Goal: Information Seeking & Learning: Learn about a topic

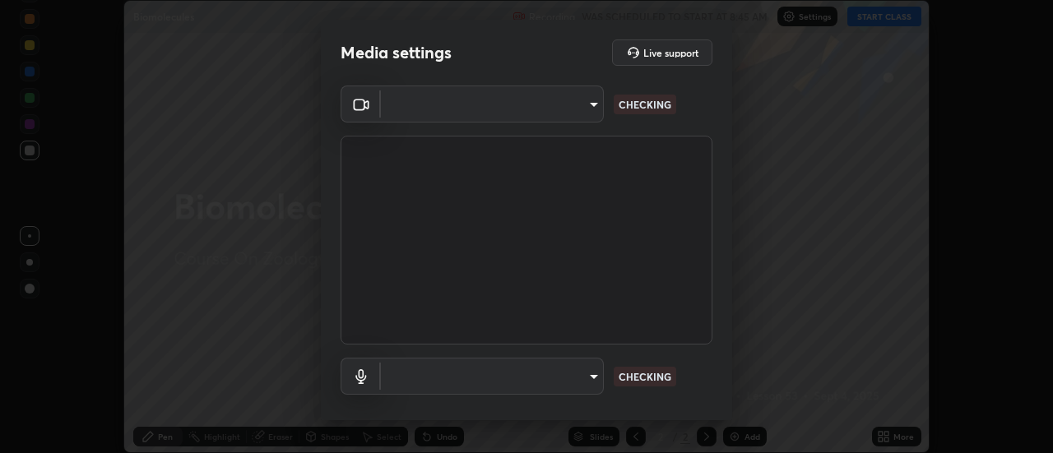
scroll to position [453, 1053]
type input "488f195aeec122cb43e0740160e1882b082f3fdd4d4b6abd78f5297b28509510"
type input "default"
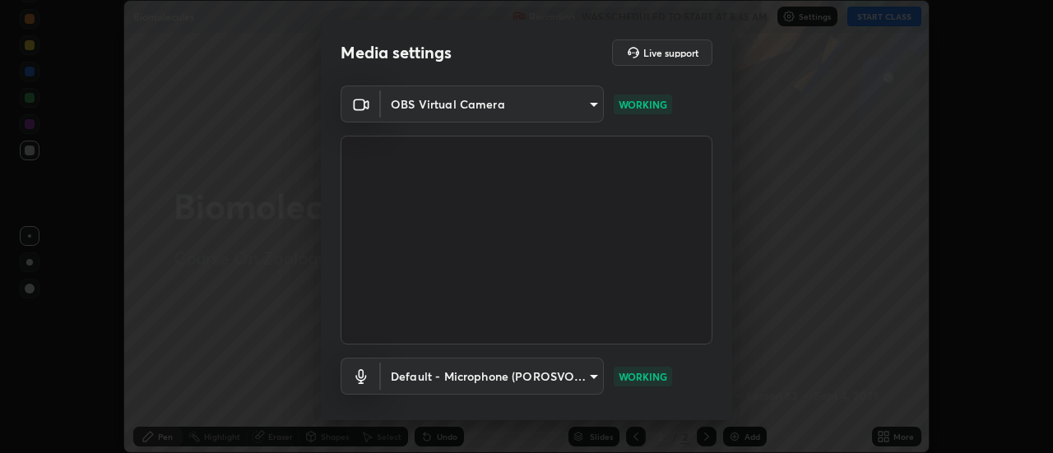
scroll to position [86, 0]
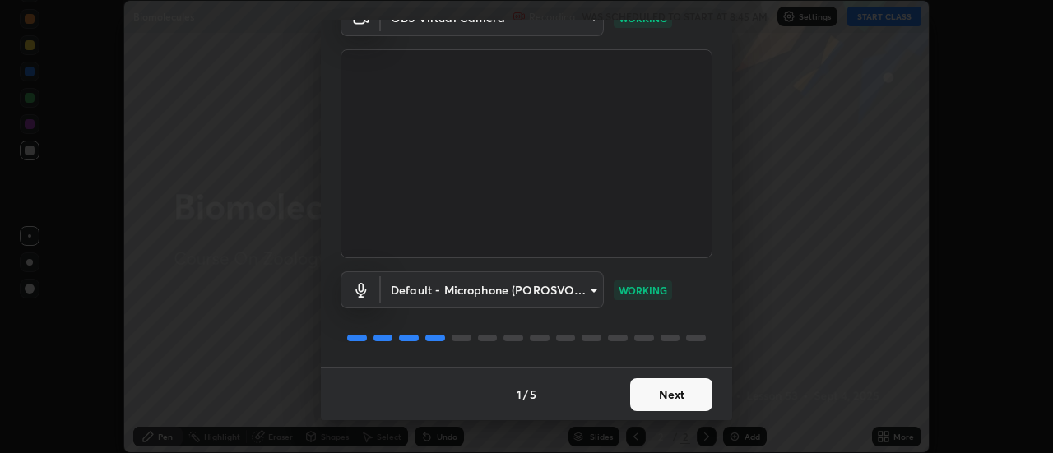
click at [660, 396] on button "Next" at bounding box center [671, 394] width 82 height 33
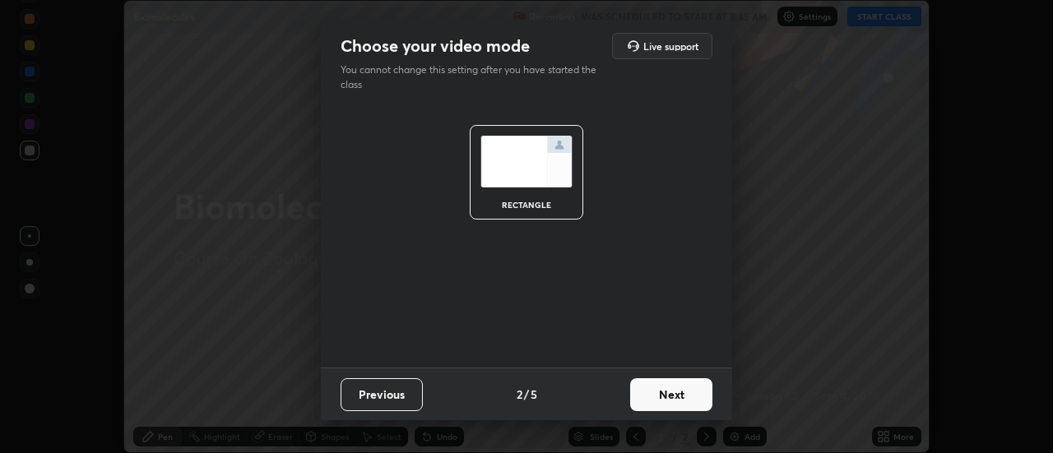
click at [660, 396] on button "Next" at bounding box center [671, 394] width 82 height 33
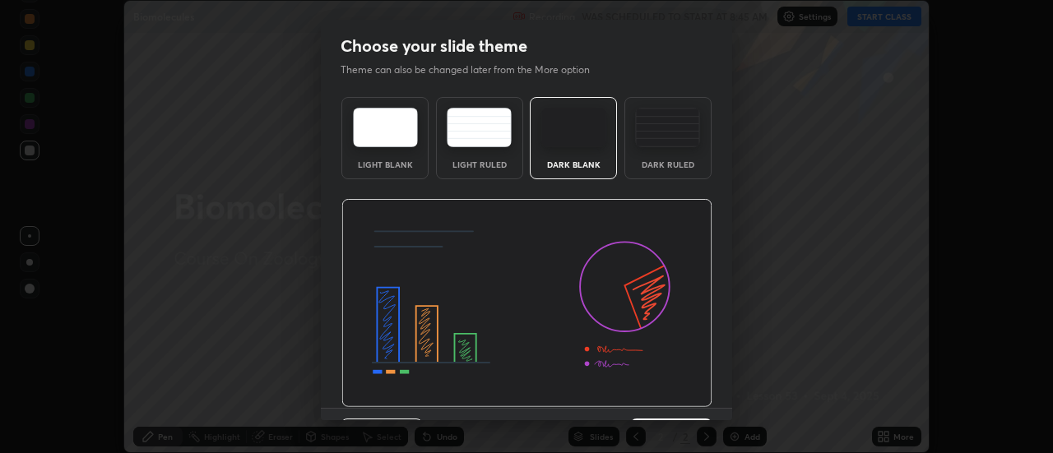
click at [660, 401] on img at bounding box center [526, 303] width 371 height 209
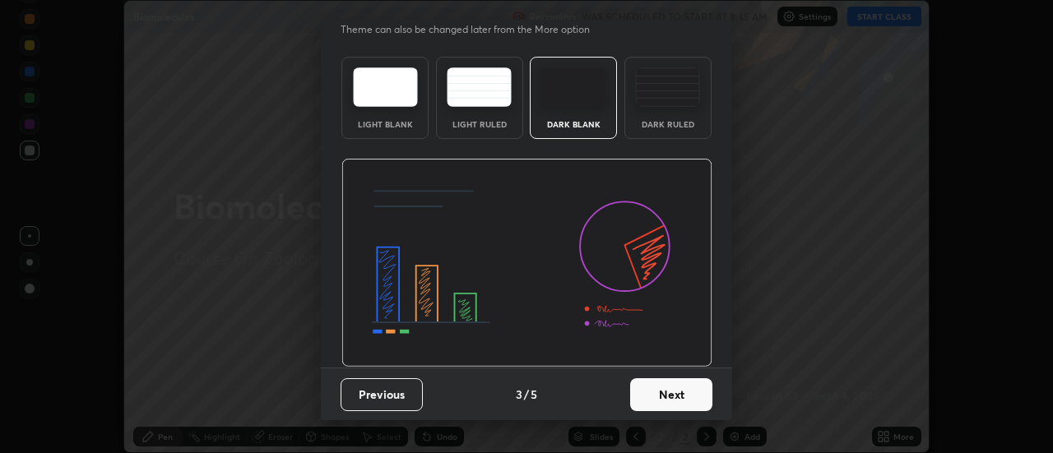
click at [664, 393] on button "Next" at bounding box center [671, 394] width 82 height 33
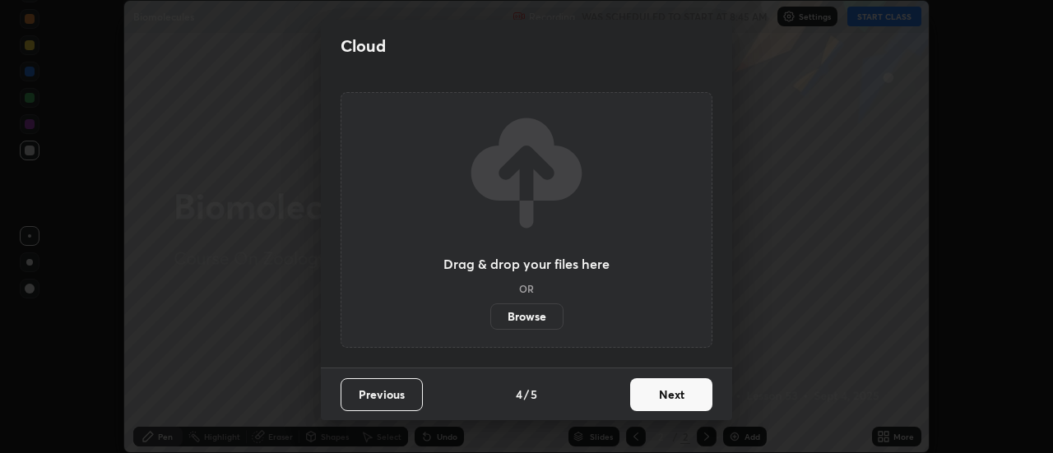
click at [668, 397] on button "Next" at bounding box center [671, 394] width 82 height 33
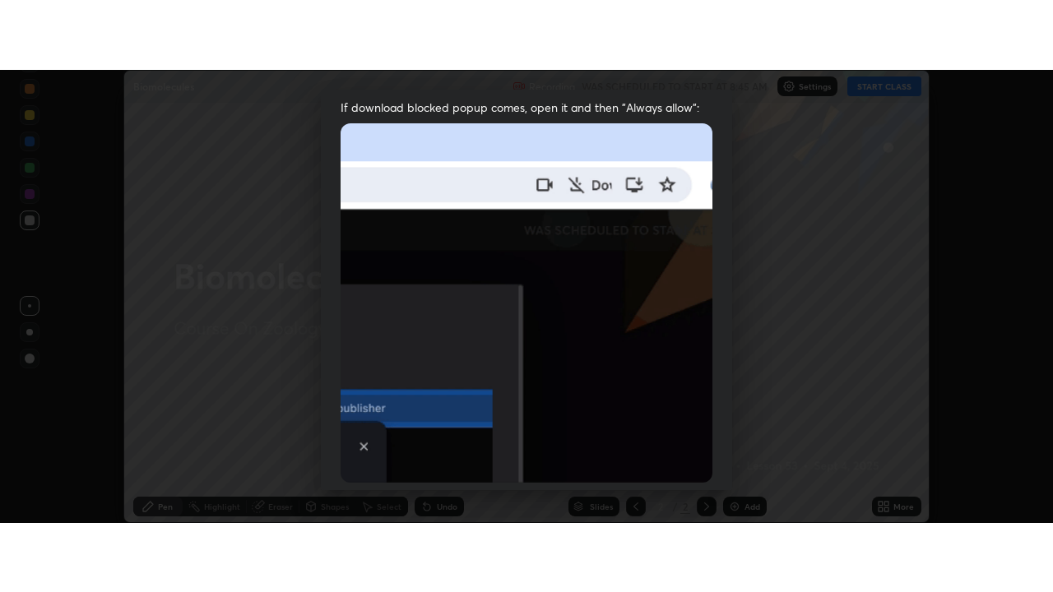
scroll to position [422, 0]
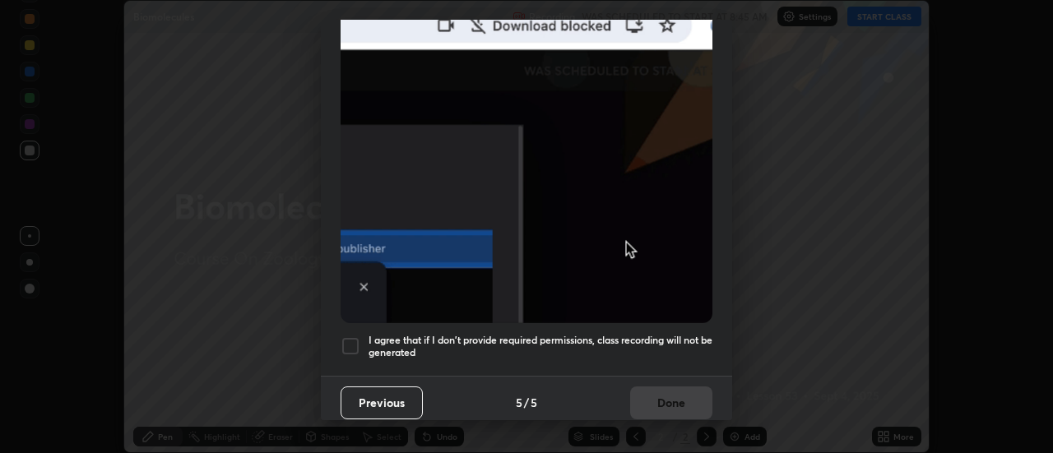
click at [568, 334] on h5 "I agree that if I don't provide required permissions, class recording will not …" at bounding box center [540, 346] width 344 height 25
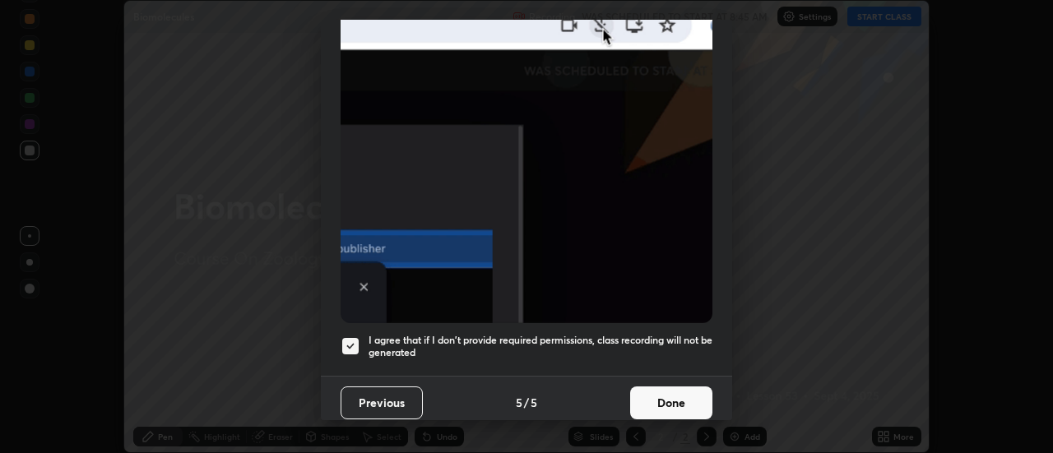
click at [650, 390] on button "Done" at bounding box center [671, 403] width 82 height 33
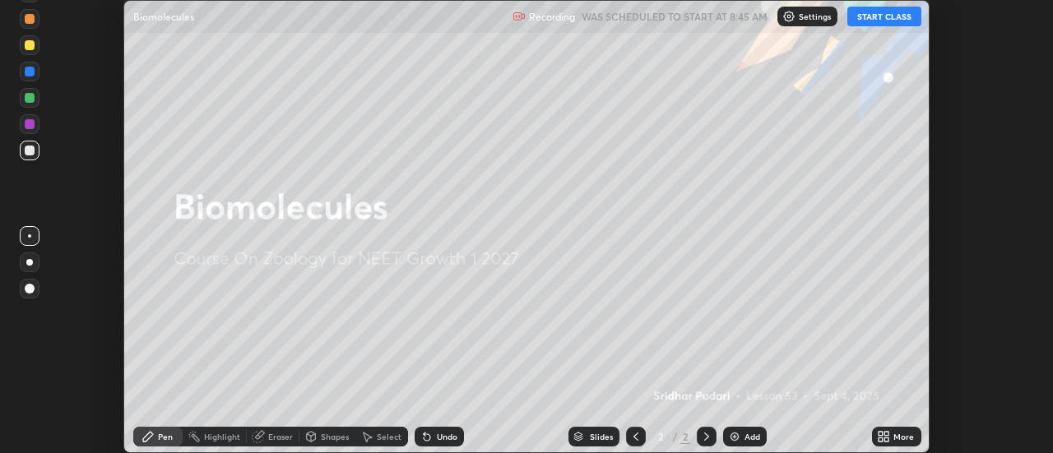
click at [859, 23] on button "START CLASS" at bounding box center [884, 17] width 74 height 20
click at [896, 436] on div "More" at bounding box center [903, 437] width 21 height 8
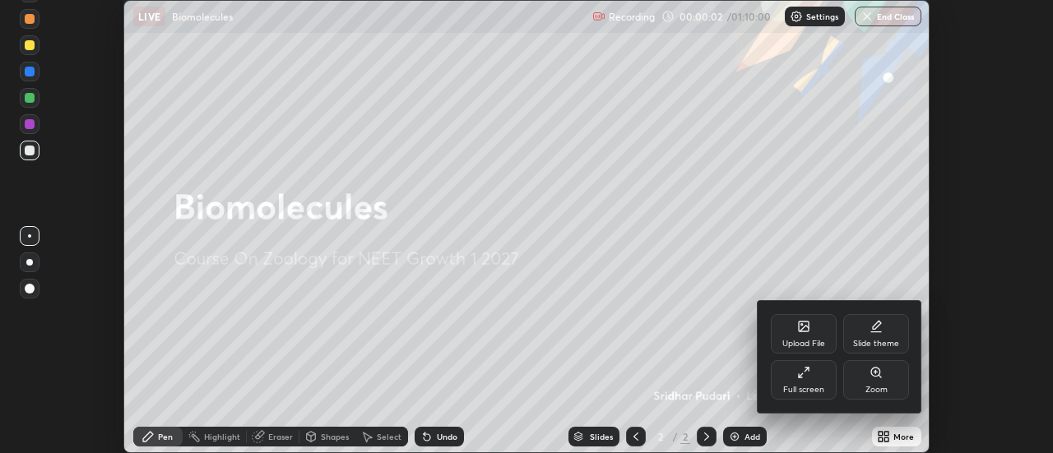
click at [799, 371] on icon at bounding box center [803, 372] width 13 height 13
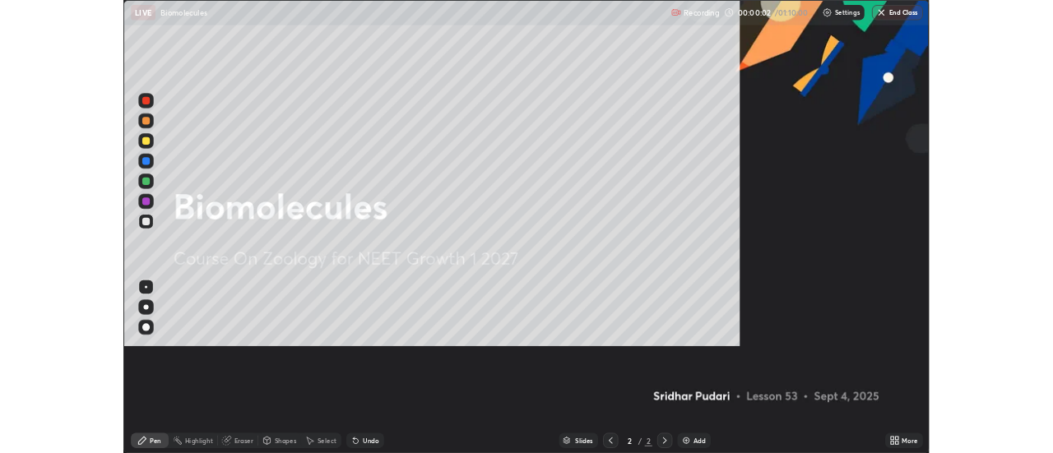
scroll to position [592, 1053]
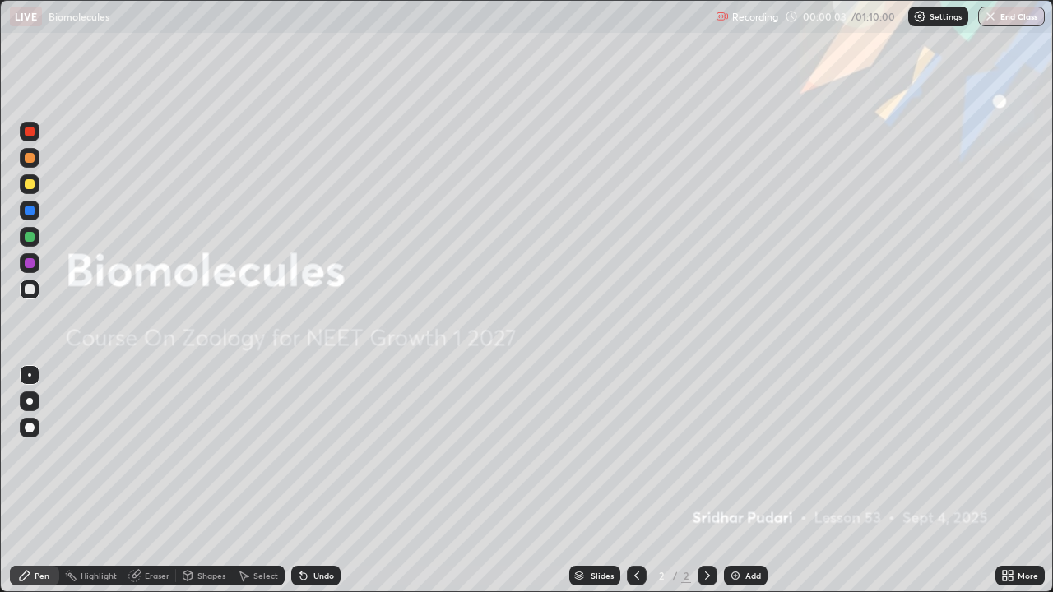
click at [1026, 452] on div "More" at bounding box center [1027, 576] width 21 height 8
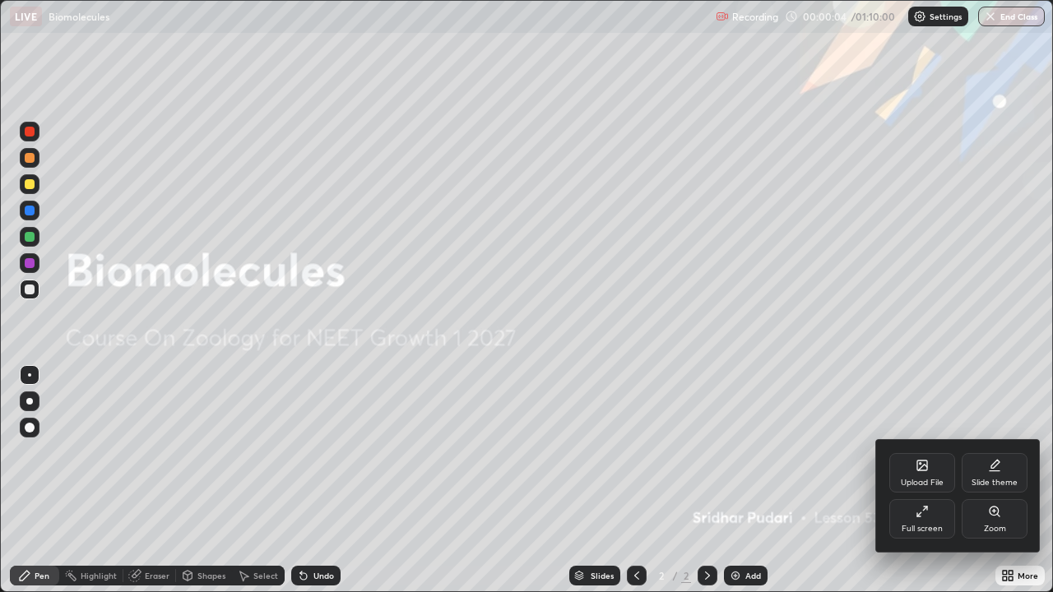
click at [932, 452] on div "Full screen" at bounding box center [922, 518] width 66 height 39
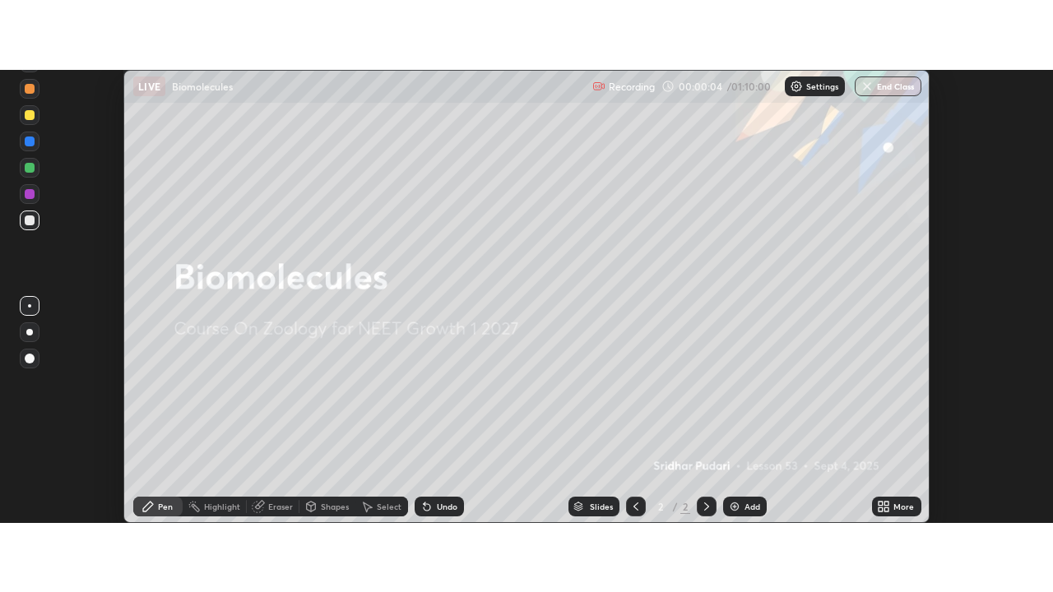
scroll to position [81786, 81186]
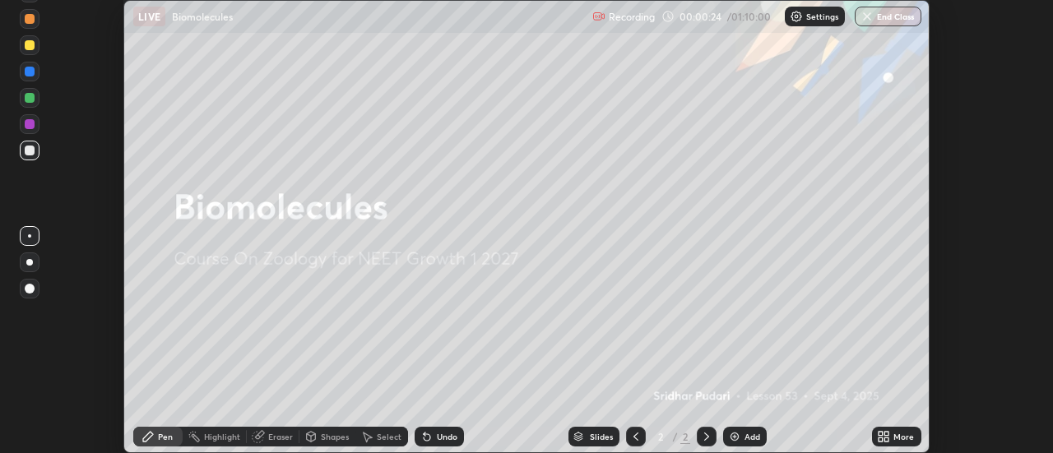
click at [887, 439] on icon at bounding box center [887, 440] width 4 height 4
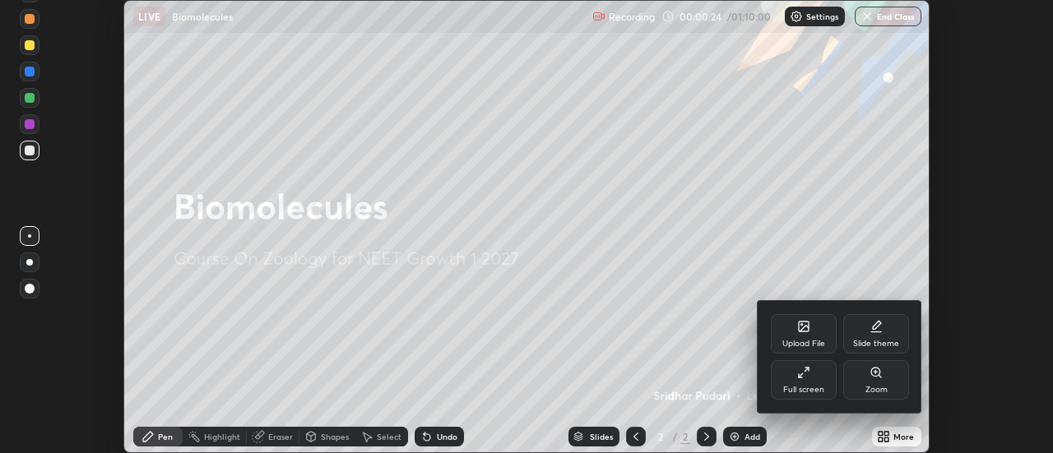
click at [801, 378] on icon at bounding box center [803, 372] width 13 height 13
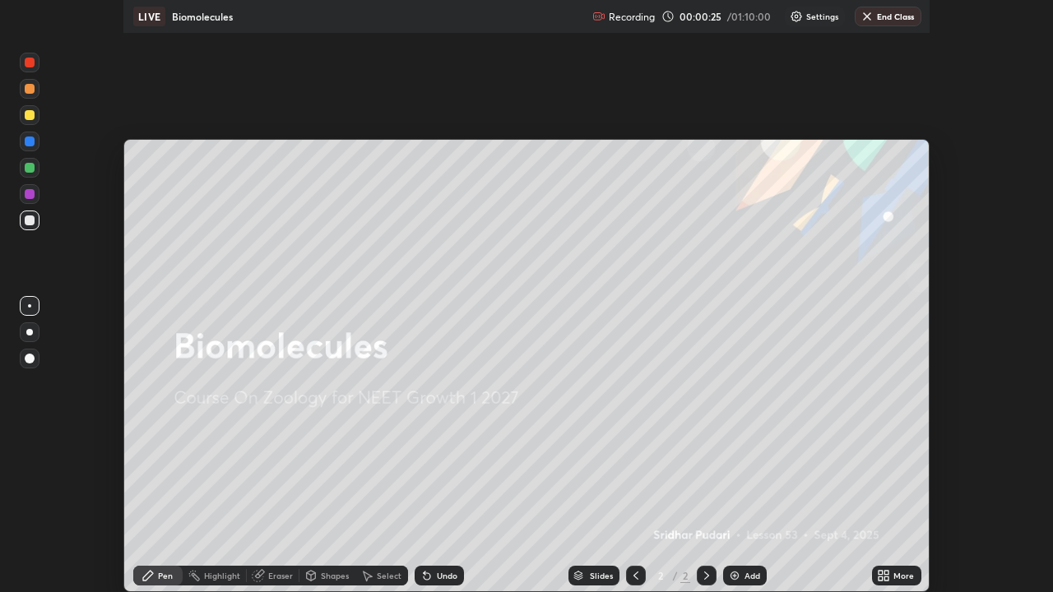
scroll to position [592, 1053]
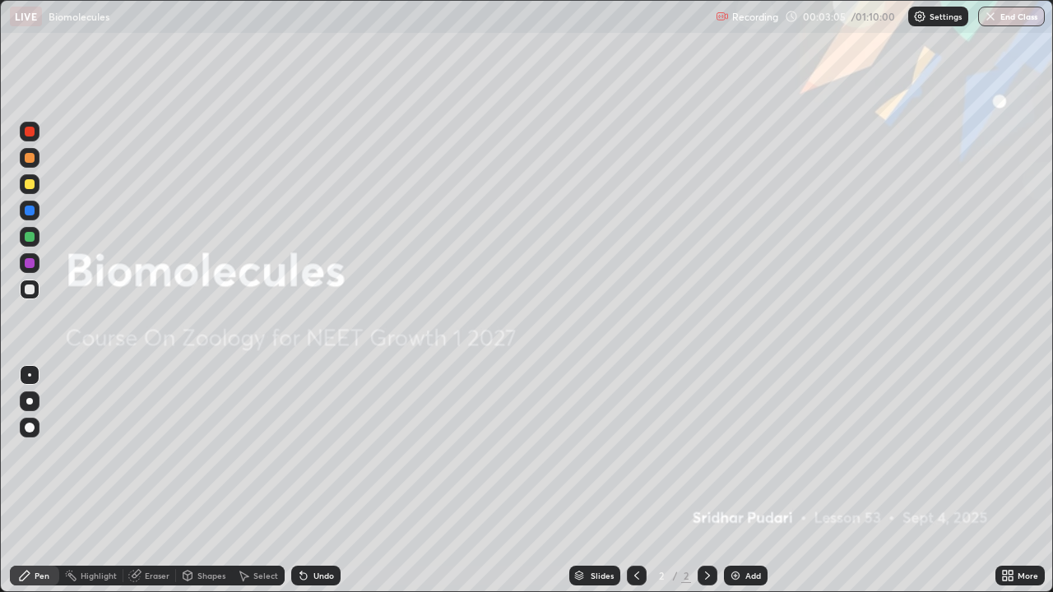
click at [737, 452] on img at bounding box center [735, 575] width 13 height 13
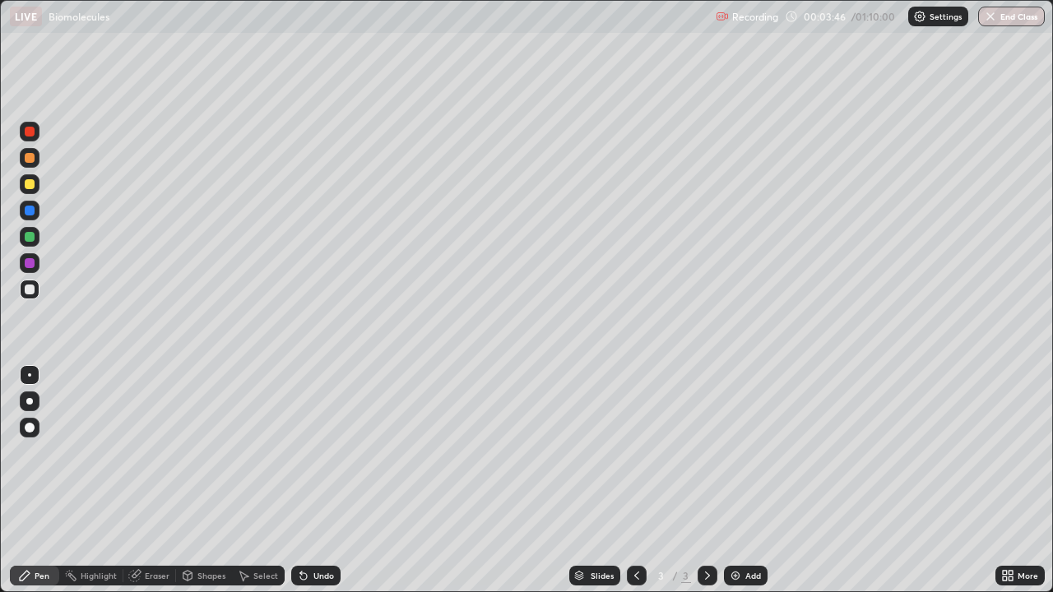
click at [30, 401] on div at bounding box center [29, 401] width 7 height 7
click at [26, 180] on div at bounding box center [30, 184] width 10 height 10
click at [31, 289] on div at bounding box center [30, 290] width 10 height 10
click at [320, 452] on div "Undo" at bounding box center [323, 576] width 21 height 8
click at [312, 452] on div "Undo" at bounding box center [315, 576] width 49 height 20
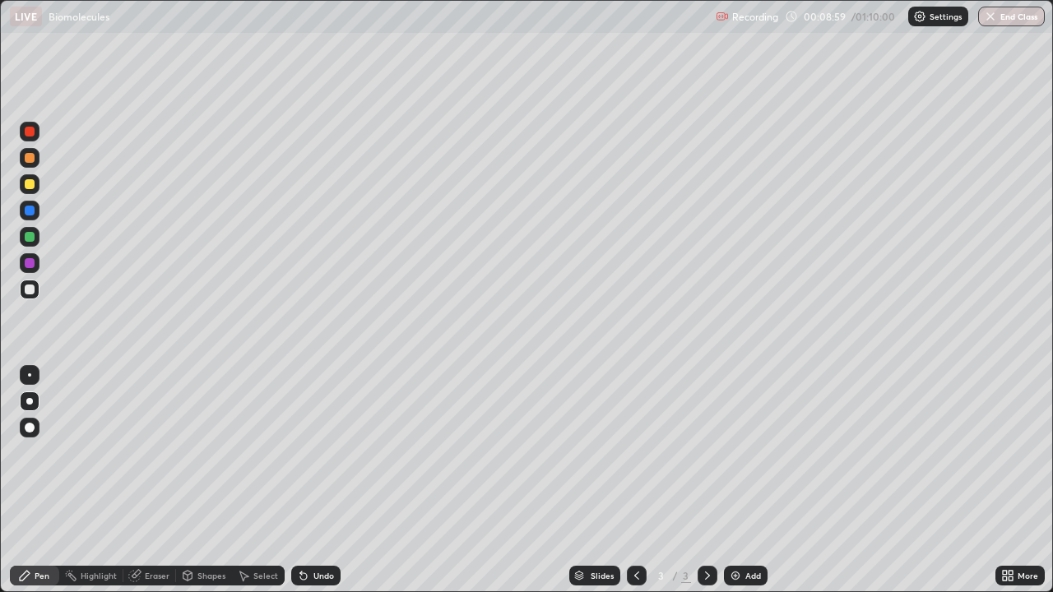
click at [160, 452] on div "Eraser" at bounding box center [157, 576] width 25 height 8
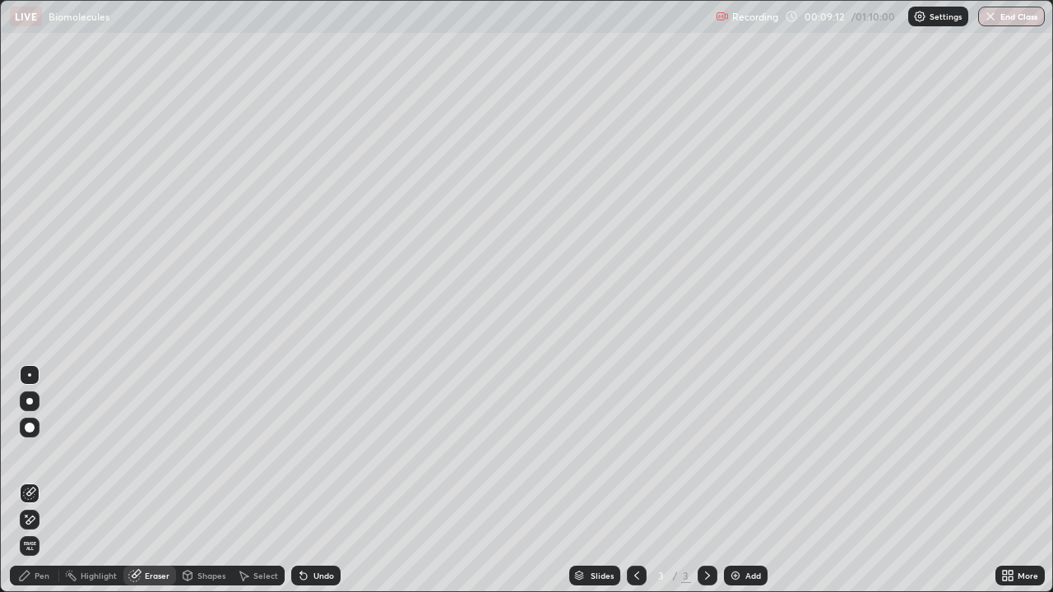
click at [39, 452] on div "Pen" at bounding box center [42, 576] width 15 height 8
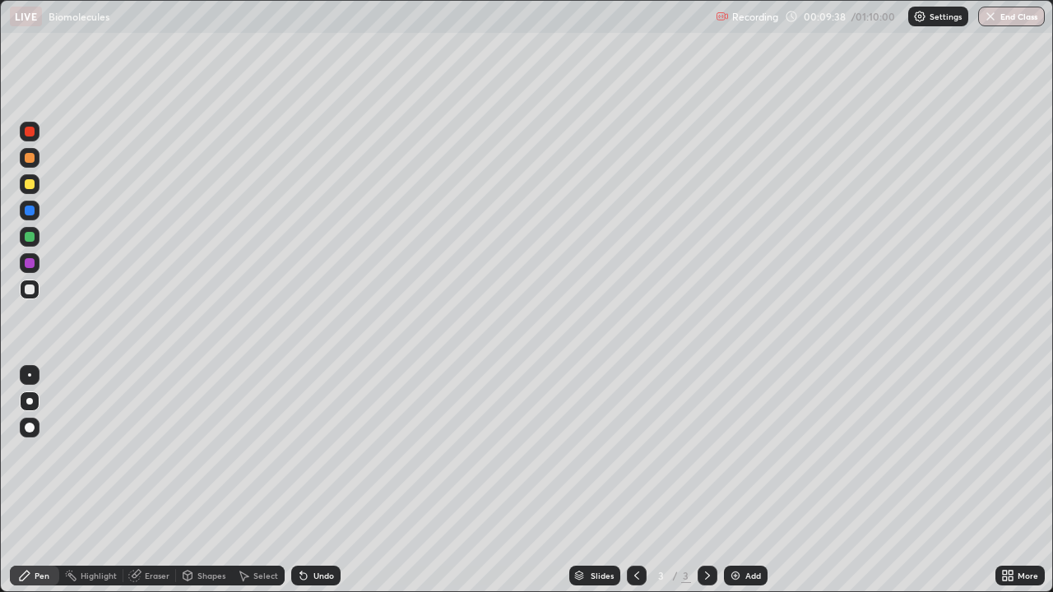
click at [33, 140] on div at bounding box center [30, 132] width 20 height 20
click at [146, 452] on div "Eraser" at bounding box center [157, 576] width 25 height 8
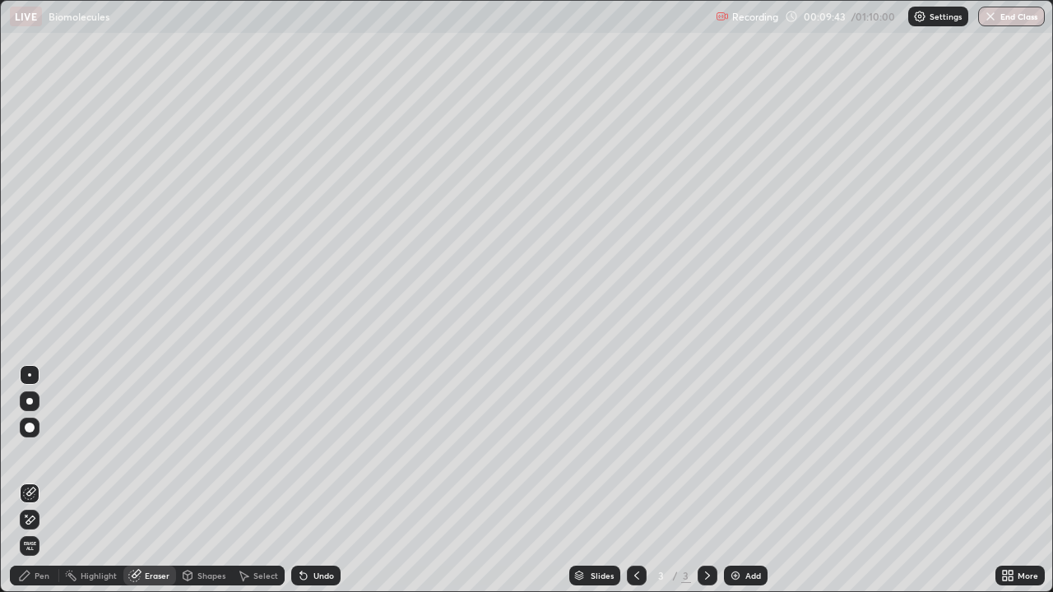
click at [31, 452] on div "Pen" at bounding box center [34, 576] width 49 height 20
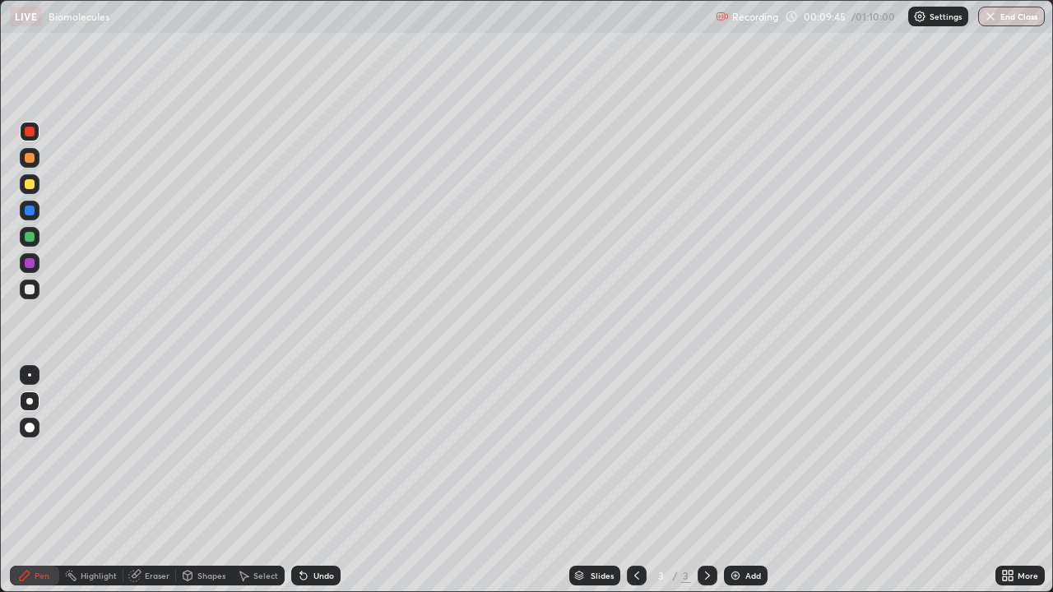
click at [309, 452] on div "Undo" at bounding box center [315, 576] width 49 height 20
click at [30, 289] on div at bounding box center [30, 290] width 10 height 10
click at [30, 132] on div at bounding box center [30, 132] width 10 height 10
click at [35, 294] on div at bounding box center [30, 290] width 20 height 20
click at [319, 452] on div "Undo" at bounding box center [323, 576] width 21 height 8
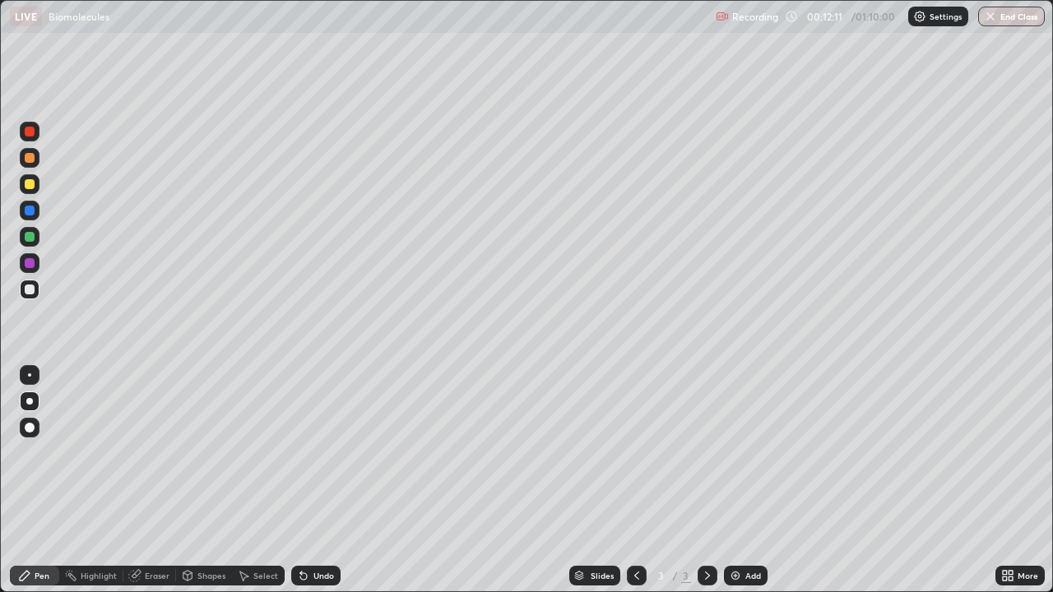
click at [317, 452] on div "Undo" at bounding box center [323, 576] width 21 height 8
click at [313, 452] on div "Undo" at bounding box center [323, 576] width 21 height 8
click at [315, 452] on div "Undo" at bounding box center [323, 576] width 21 height 8
click at [312, 452] on div "Undo" at bounding box center [315, 576] width 49 height 20
click at [313, 452] on div "Undo" at bounding box center [315, 576] width 49 height 20
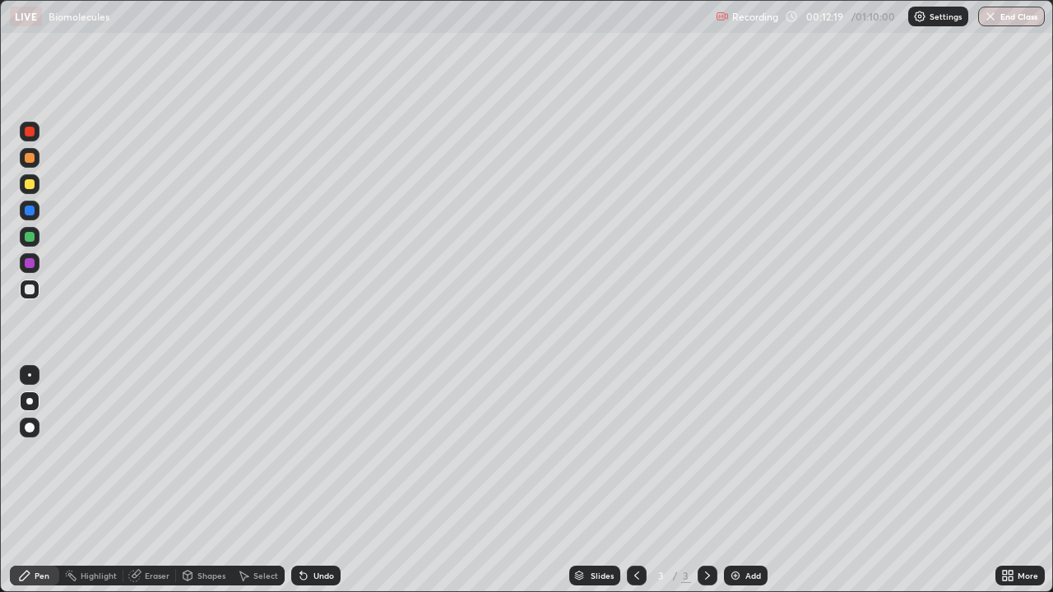
click at [325, 452] on div "Undo" at bounding box center [323, 576] width 21 height 8
click at [323, 452] on div "Undo" at bounding box center [315, 576] width 49 height 20
click at [307, 452] on icon at bounding box center [303, 575] width 13 height 13
click at [309, 452] on div "Undo" at bounding box center [315, 576] width 49 height 20
click at [313, 452] on div "Undo" at bounding box center [323, 576] width 21 height 8
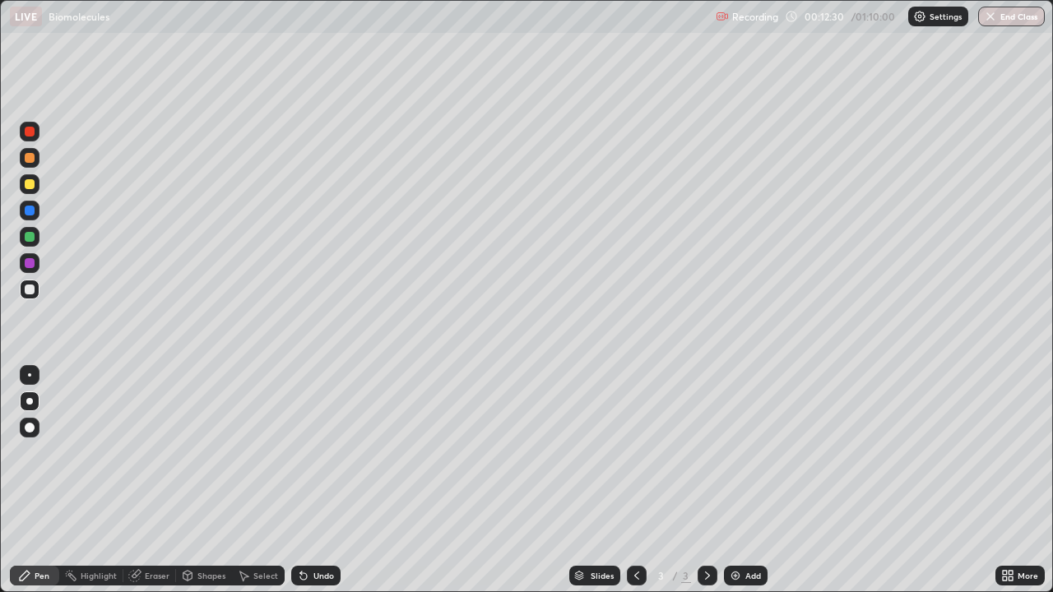
click at [316, 452] on div "Undo" at bounding box center [323, 576] width 21 height 8
click at [161, 452] on div "Eraser" at bounding box center [157, 576] width 25 height 8
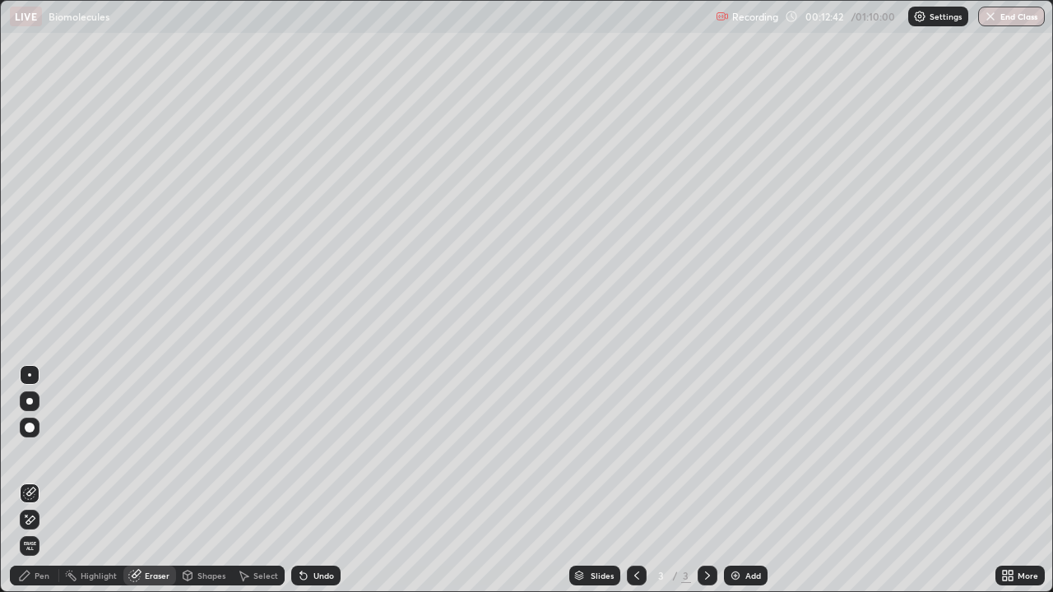
click at [43, 452] on div "Pen" at bounding box center [34, 576] width 49 height 20
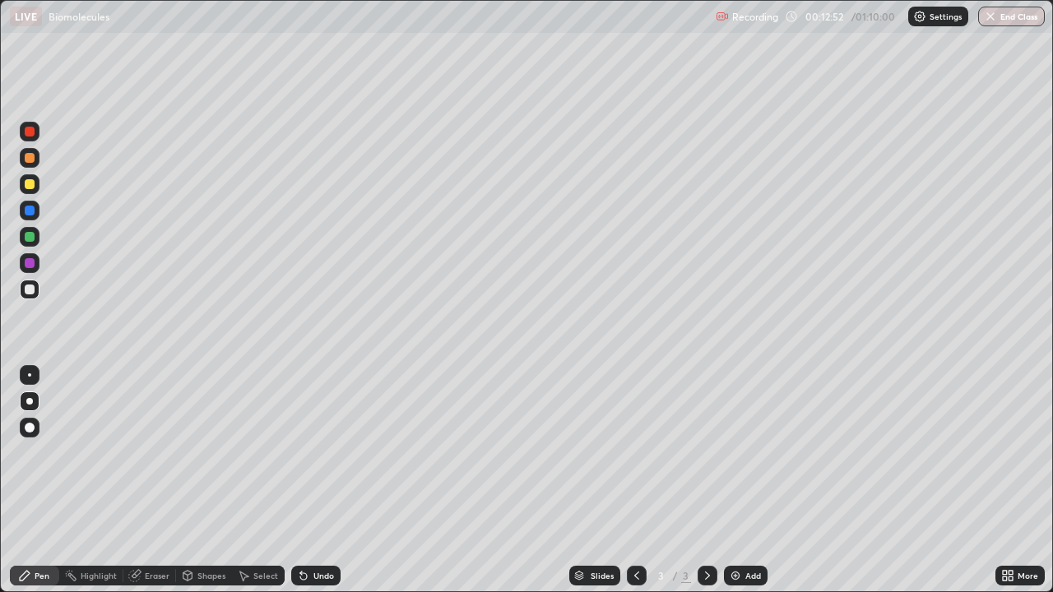
click at [163, 452] on div "Eraser" at bounding box center [157, 576] width 25 height 8
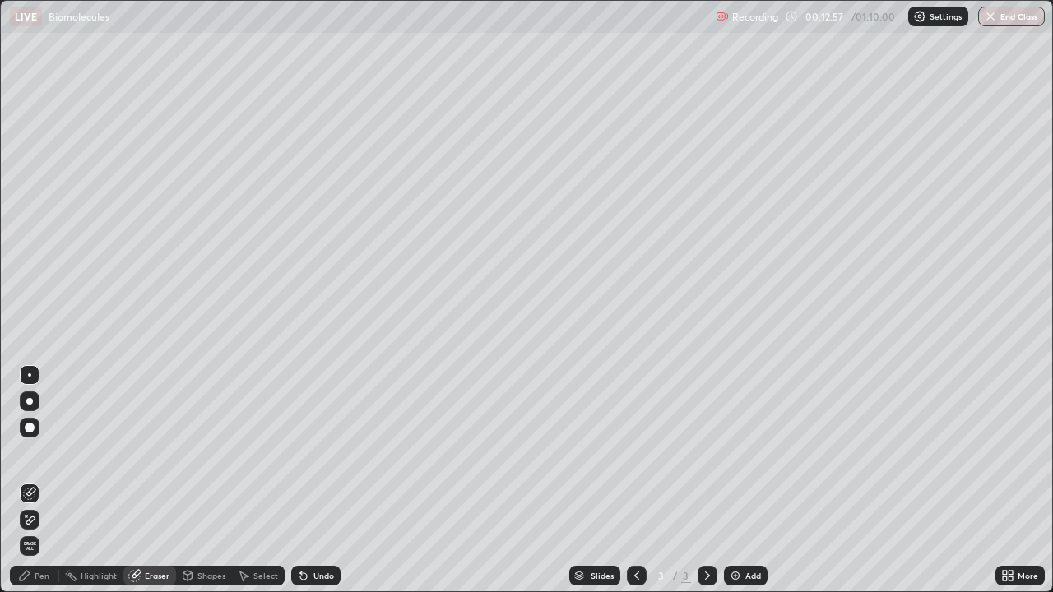
click at [51, 452] on div "Pen" at bounding box center [34, 576] width 49 height 20
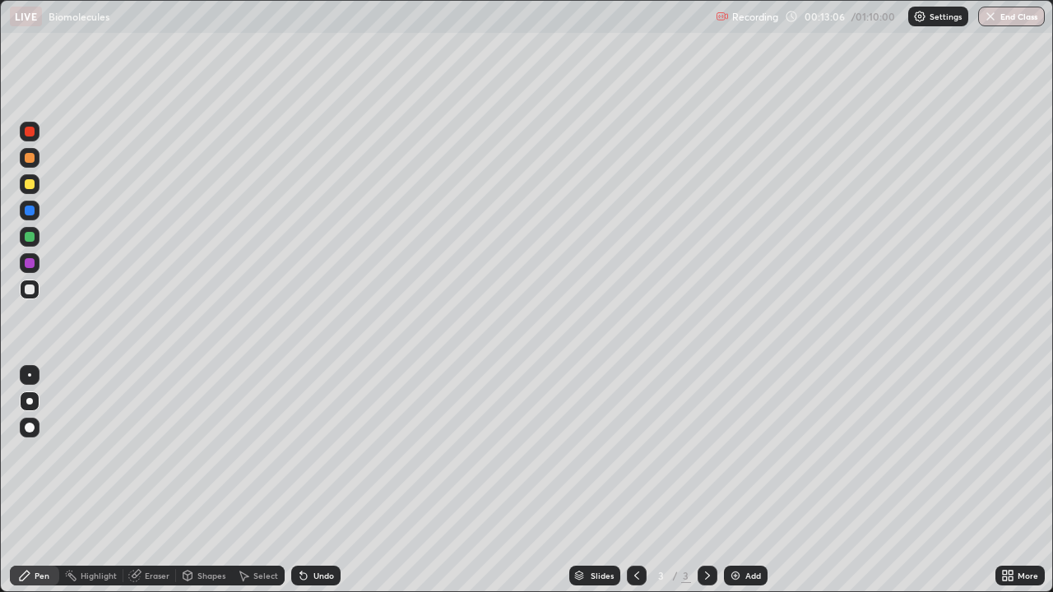
click at [315, 452] on div "Undo" at bounding box center [323, 576] width 21 height 8
click at [320, 452] on div "Undo" at bounding box center [323, 576] width 21 height 8
click at [32, 127] on div at bounding box center [30, 132] width 10 height 10
click at [38, 431] on div at bounding box center [30, 428] width 20 height 20
click at [324, 452] on div "Undo" at bounding box center [323, 576] width 21 height 8
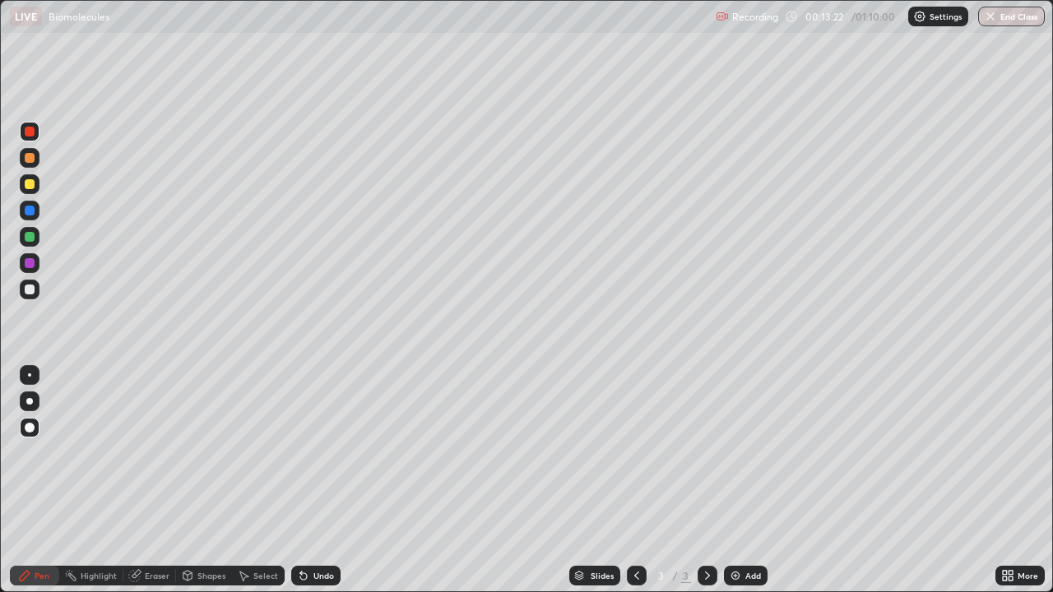
click at [313, 452] on div "Undo" at bounding box center [323, 576] width 21 height 8
click at [34, 292] on div at bounding box center [30, 290] width 10 height 10
click at [35, 400] on div at bounding box center [30, 401] width 20 height 20
click at [316, 452] on div "Undo" at bounding box center [315, 576] width 49 height 20
click at [317, 452] on div "Undo" at bounding box center [323, 576] width 21 height 8
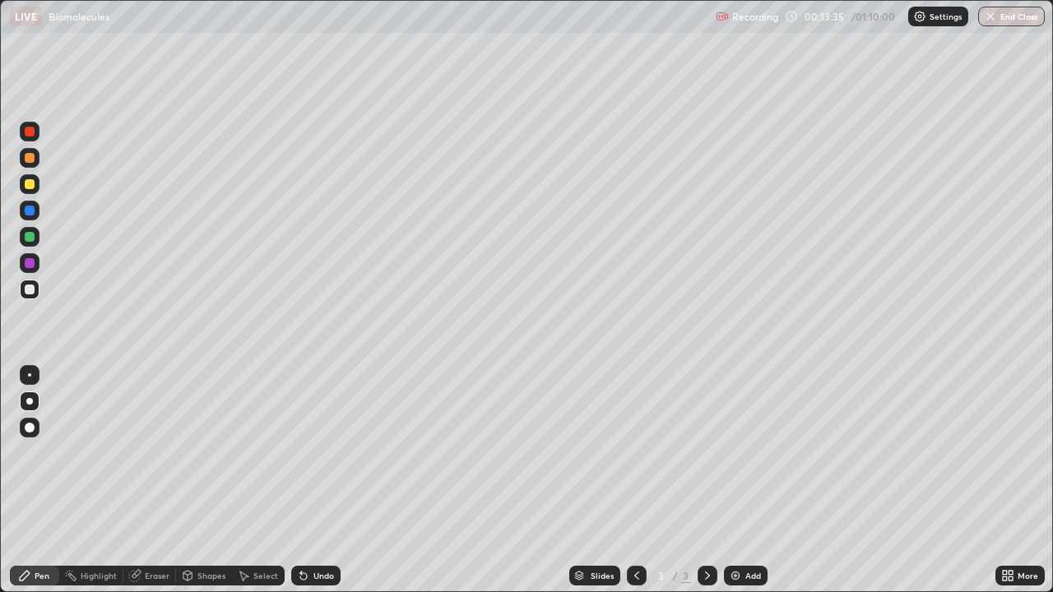
click at [330, 452] on div "Undo" at bounding box center [323, 576] width 21 height 8
click at [333, 452] on div "Undo" at bounding box center [315, 576] width 49 height 20
click at [331, 452] on div "Undo" at bounding box center [323, 576] width 21 height 8
click at [318, 452] on div "Undo" at bounding box center [315, 576] width 49 height 20
click at [163, 452] on div "Eraser" at bounding box center [157, 576] width 25 height 8
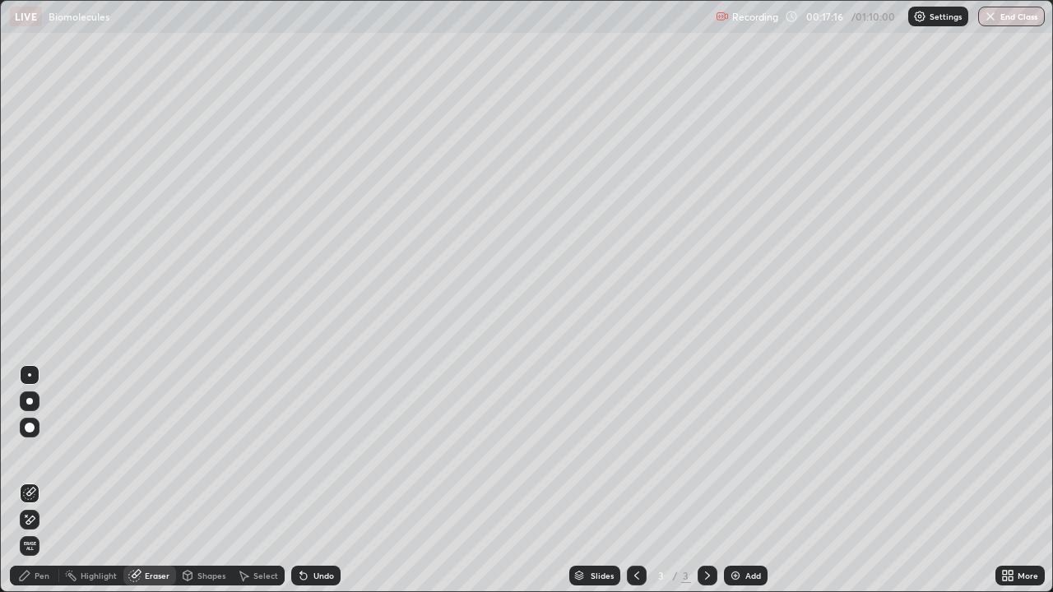
click at [35, 452] on div "Pen" at bounding box center [42, 576] width 15 height 8
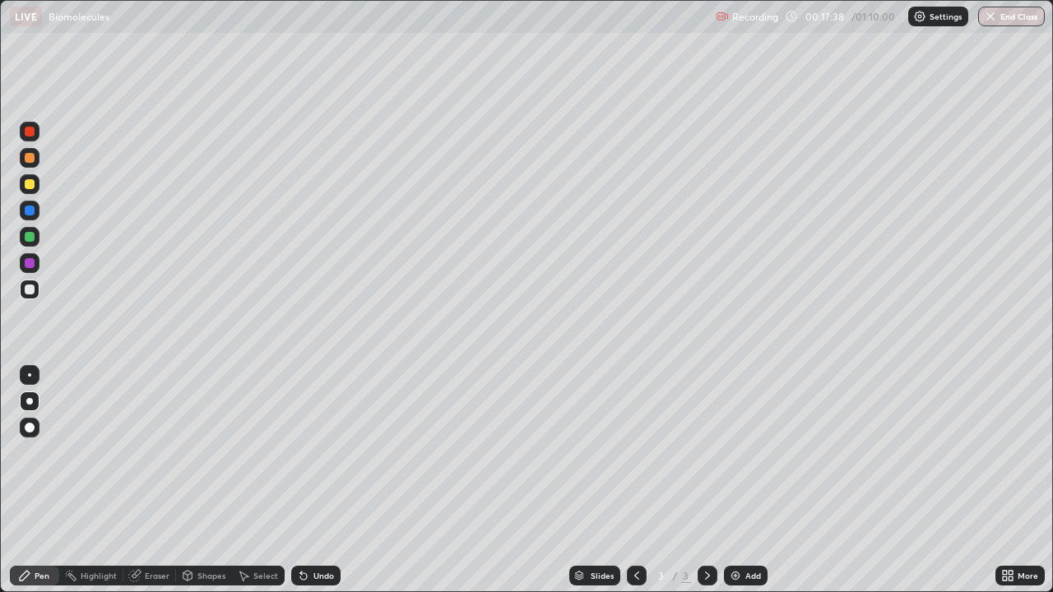
click at [313, 452] on div "Undo" at bounding box center [323, 576] width 21 height 8
click at [309, 452] on div "Undo" at bounding box center [315, 576] width 49 height 20
click at [308, 452] on div "Undo" at bounding box center [315, 576] width 49 height 20
click at [304, 452] on icon at bounding box center [303, 576] width 7 height 7
click at [306, 452] on icon at bounding box center [303, 575] width 13 height 13
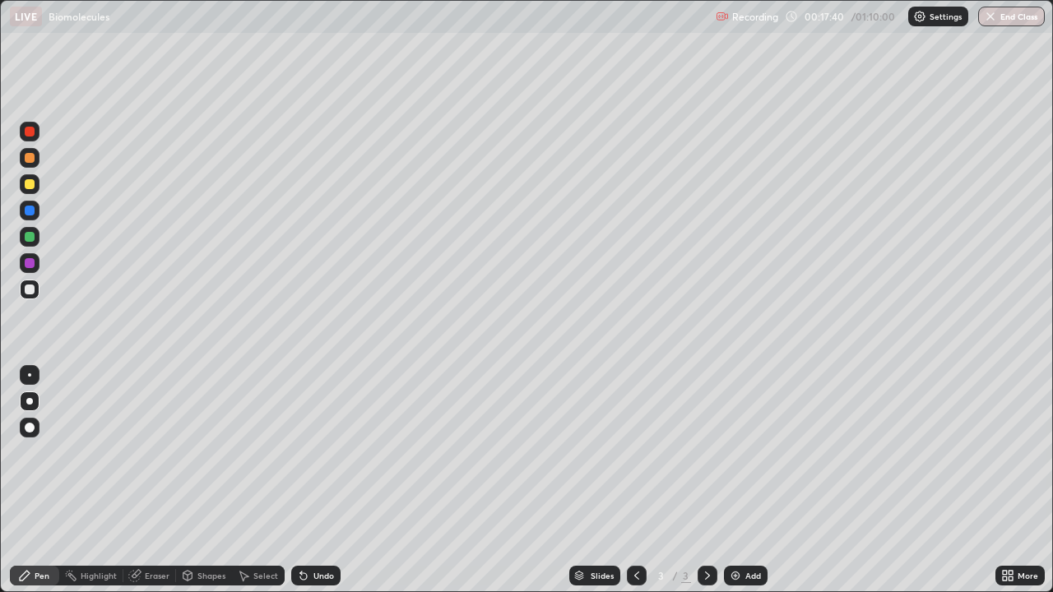
click at [306, 452] on icon at bounding box center [303, 575] width 13 height 13
click at [301, 452] on icon at bounding box center [303, 576] width 7 height 7
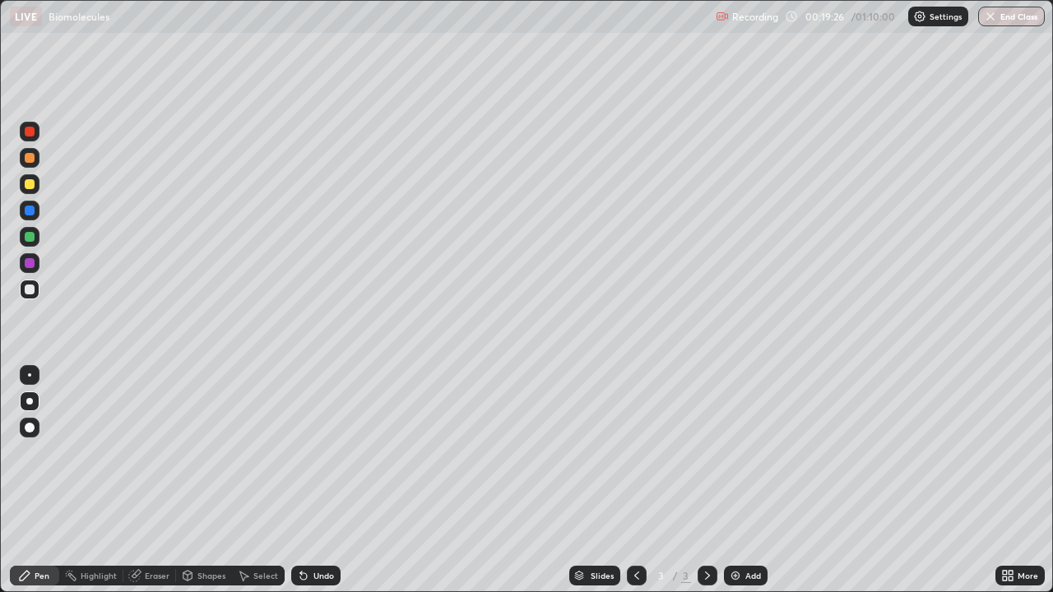
click at [318, 452] on div "Undo" at bounding box center [323, 576] width 21 height 8
click at [320, 452] on div "Undo" at bounding box center [323, 576] width 21 height 8
click at [313, 452] on div "Undo" at bounding box center [323, 576] width 21 height 8
click at [748, 452] on div "Add" at bounding box center [746, 576] width 44 height 20
click at [34, 161] on div at bounding box center [30, 158] width 20 height 20
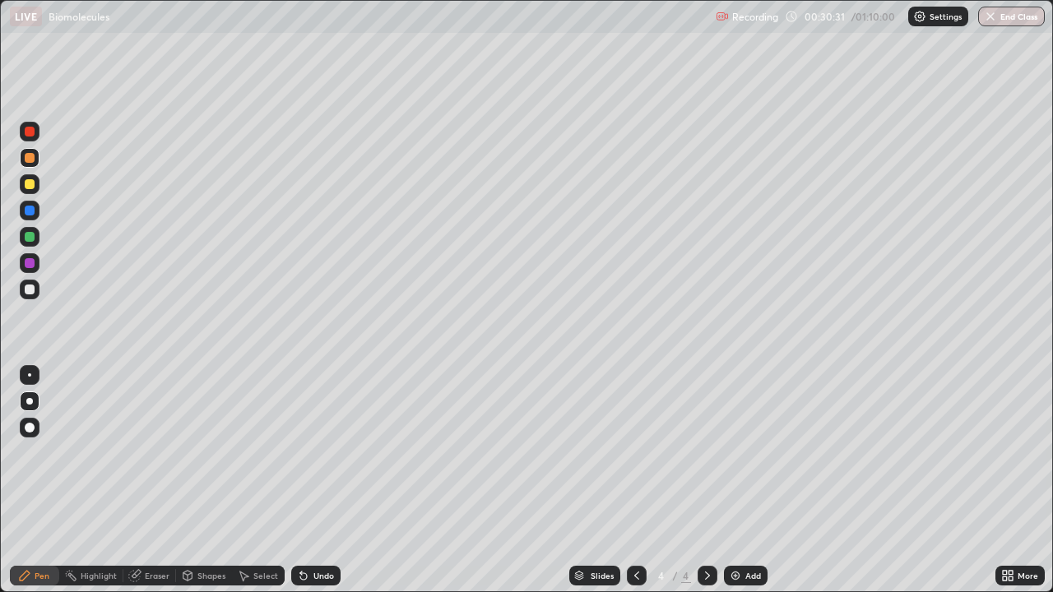
click at [37, 292] on div at bounding box center [30, 290] width 20 height 20
click at [326, 452] on div "Undo" at bounding box center [315, 576] width 49 height 20
click at [30, 183] on div at bounding box center [30, 184] width 10 height 10
click at [326, 452] on div "Undo" at bounding box center [323, 576] width 21 height 8
click at [329, 452] on div "Undo" at bounding box center [323, 576] width 21 height 8
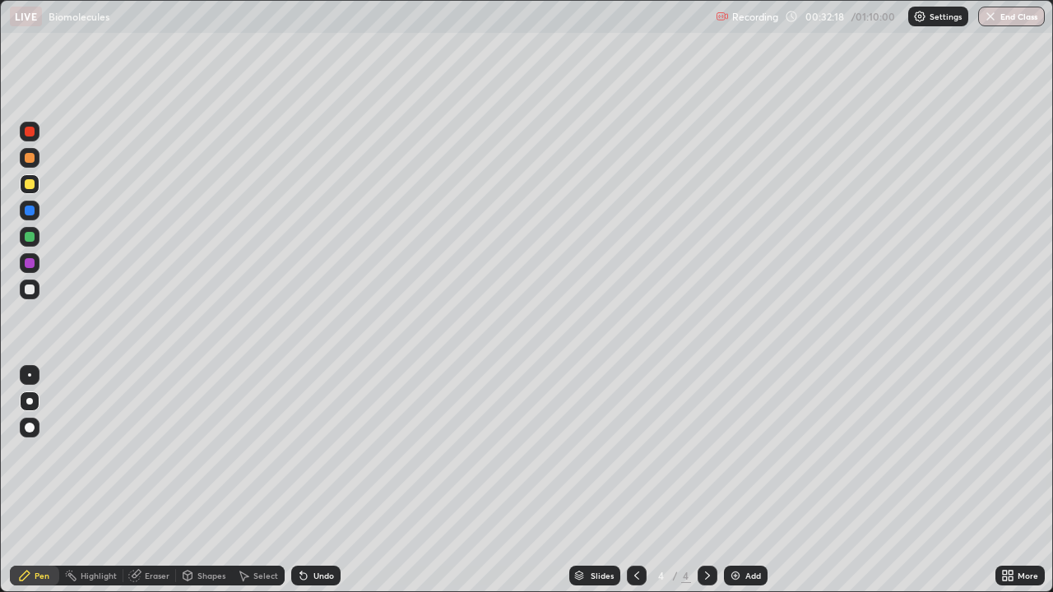
click at [331, 452] on div "Undo" at bounding box center [315, 576] width 49 height 20
click at [38, 289] on div at bounding box center [30, 290] width 20 height 20
click at [152, 452] on div "Eraser" at bounding box center [157, 576] width 25 height 8
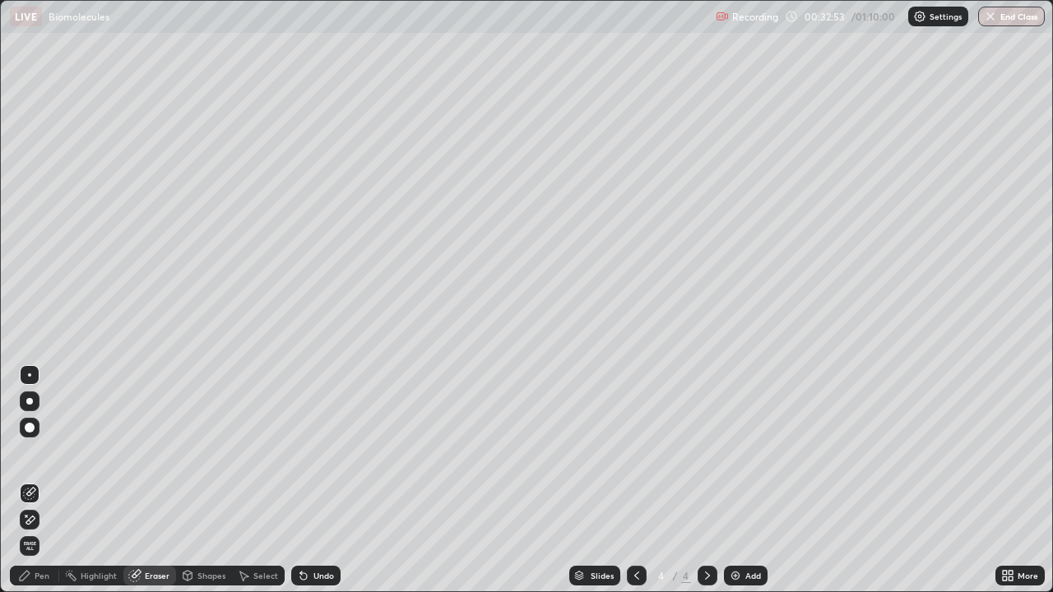
click at [39, 452] on div "Pen" at bounding box center [34, 576] width 49 height 20
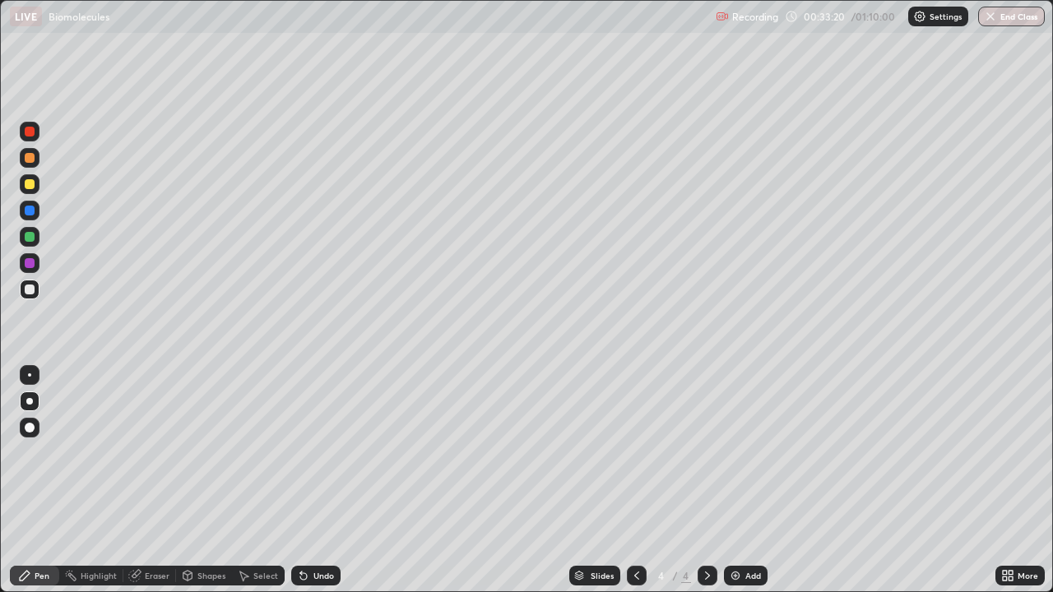
click at [36, 163] on div at bounding box center [30, 158] width 20 height 20
click at [733, 452] on img at bounding box center [735, 575] width 13 height 13
click at [30, 290] on div at bounding box center [30, 290] width 10 height 10
click at [30, 187] on div at bounding box center [30, 184] width 10 height 10
click at [30, 289] on div at bounding box center [30, 290] width 10 height 10
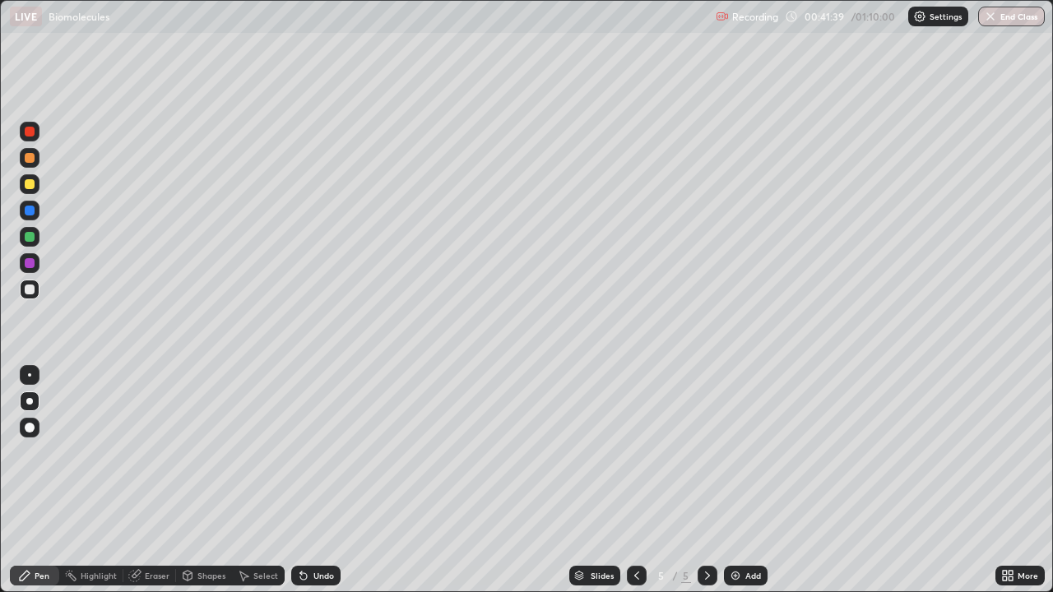
click at [313, 452] on div "Undo" at bounding box center [323, 576] width 21 height 8
click at [635, 452] on icon at bounding box center [636, 575] width 13 height 13
click at [706, 452] on icon at bounding box center [707, 575] width 13 height 13
click at [34, 183] on div at bounding box center [30, 184] width 10 height 10
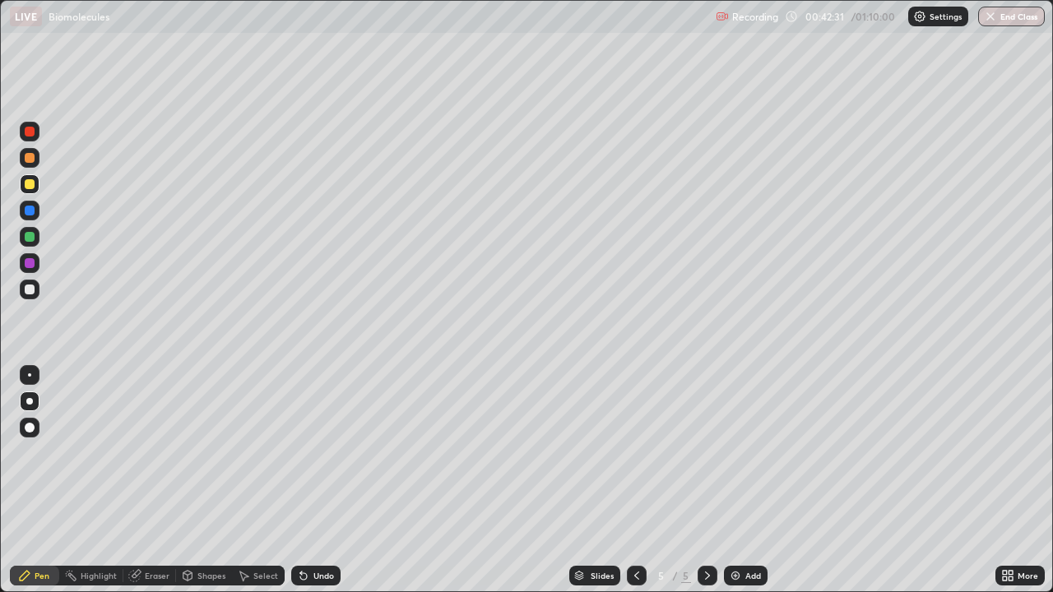
click at [37, 294] on div at bounding box center [30, 290] width 20 height 20
click at [313, 452] on div "Undo" at bounding box center [323, 576] width 21 height 8
click at [632, 452] on icon at bounding box center [636, 575] width 13 height 13
click at [706, 452] on icon at bounding box center [707, 575] width 13 height 13
click at [30, 187] on div at bounding box center [30, 184] width 10 height 10
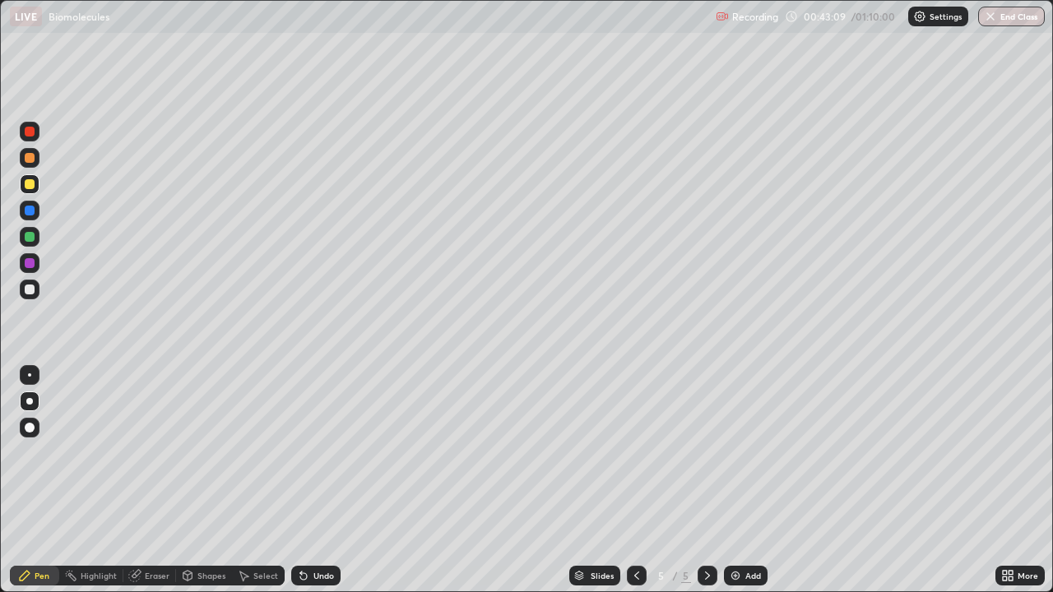
click at [30, 295] on div at bounding box center [30, 290] width 20 height 20
click at [325, 452] on div "Undo" at bounding box center [323, 576] width 21 height 8
click at [318, 452] on div "Undo" at bounding box center [323, 576] width 21 height 8
click at [327, 452] on div "Undo" at bounding box center [323, 576] width 21 height 8
click at [316, 452] on div "Undo" at bounding box center [323, 576] width 21 height 8
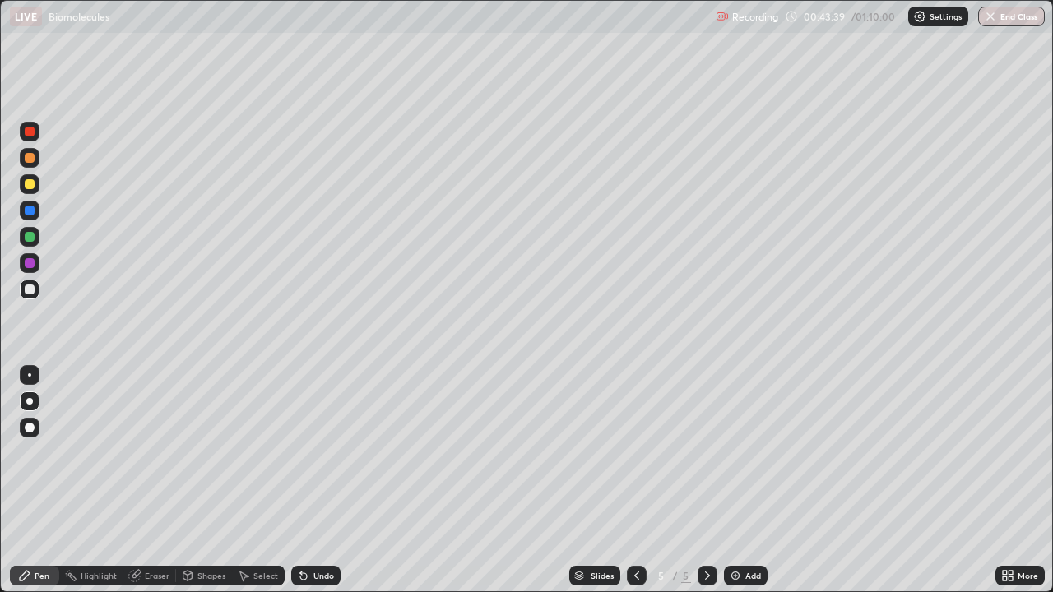
click at [322, 452] on div "Undo" at bounding box center [323, 576] width 21 height 8
click at [323, 452] on div "Undo" at bounding box center [323, 576] width 21 height 8
click at [30, 184] on div at bounding box center [30, 184] width 10 height 10
click at [31, 293] on div at bounding box center [30, 290] width 10 height 10
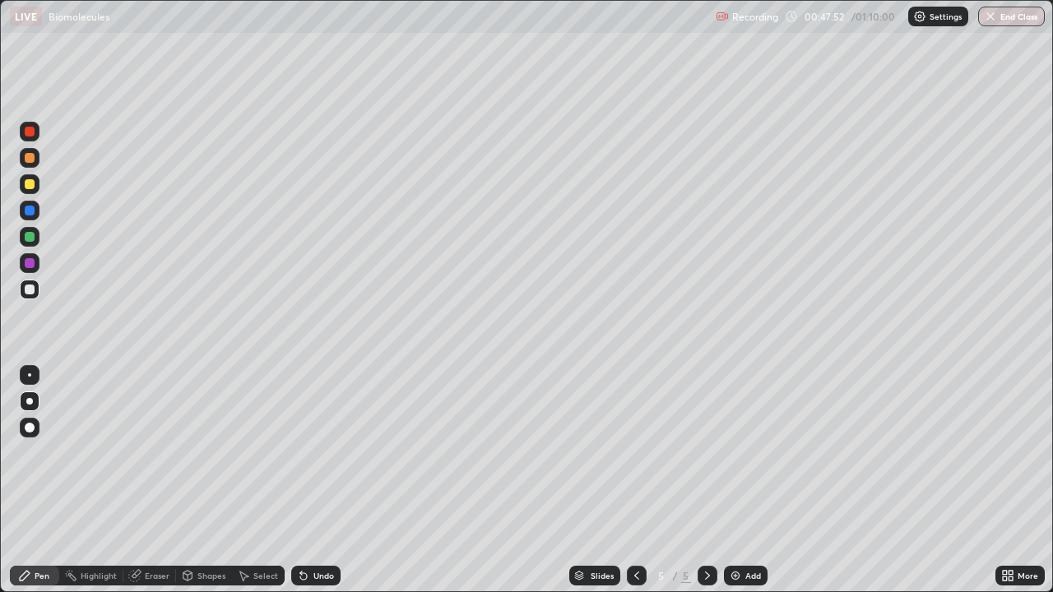
click at [632, 452] on icon at bounding box center [636, 575] width 13 height 13
click at [706, 452] on icon at bounding box center [707, 575] width 13 height 13
click at [733, 452] on img at bounding box center [735, 575] width 13 height 13
click at [30, 183] on div at bounding box center [30, 184] width 10 height 10
click at [30, 289] on div at bounding box center [30, 290] width 10 height 10
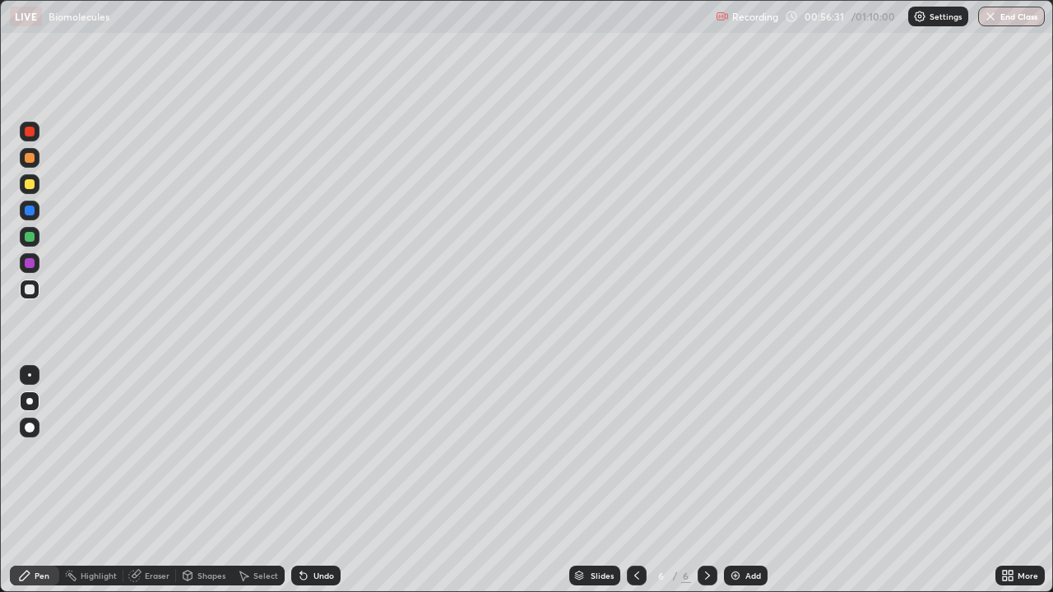
click at [32, 180] on div at bounding box center [30, 184] width 10 height 10
click at [636, 452] on icon at bounding box center [636, 575] width 13 height 13
click at [635, 452] on icon at bounding box center [636, 575] width 13 height 13
click at [705, 452] on icon at bounding box center [707, 575] width 13 height 13
click at [706, 452] on icon at bounding box center [707, 575] width 13 height 13
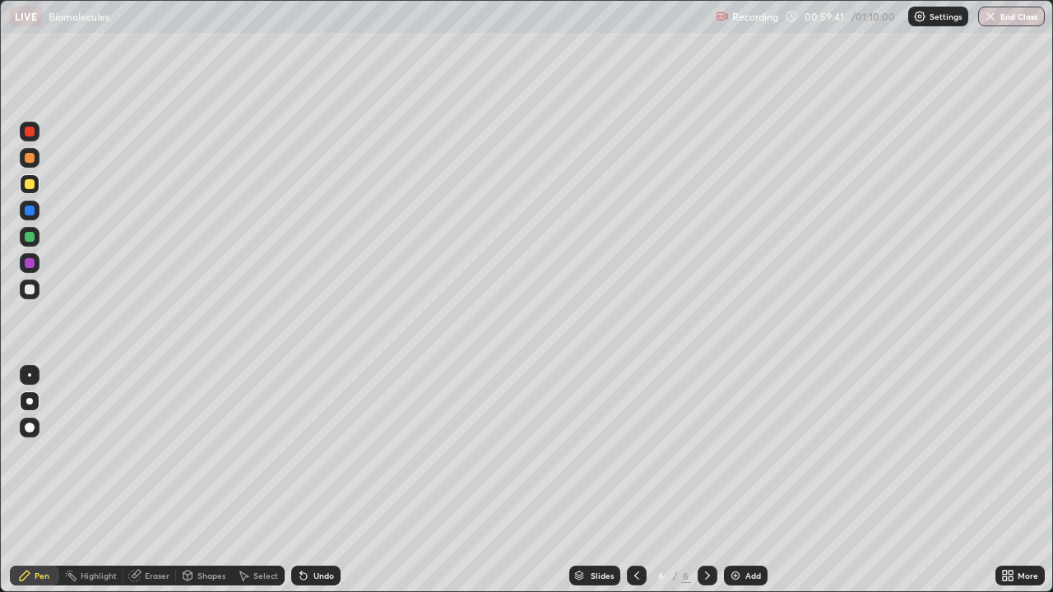
click at [635, 452] on icon at bounding box center [636, 575] width 13 height 13
click at [706, 452] on icon at bounding box center [707, 575] width 13 height 13
click at [635, 452] on icon at bounding box center [636, 575] width 13 height 13
click at [706, 452] on icon at bounding box center [707, 575] width 13 height 13
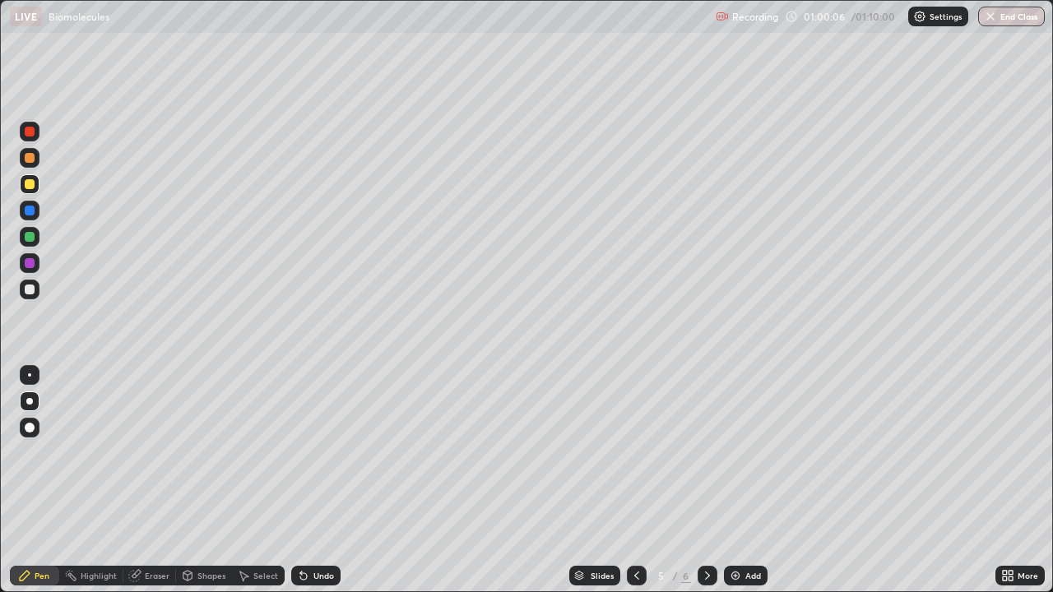
click at [708, 452] on div at bounding box center [707, 576] width 20 height 20
click at [635, 452] on icon at bounding box center [636, 575] width 13 height 13
click at [706, 452] on icon at bounding box center [707, 575] width 13 height 13
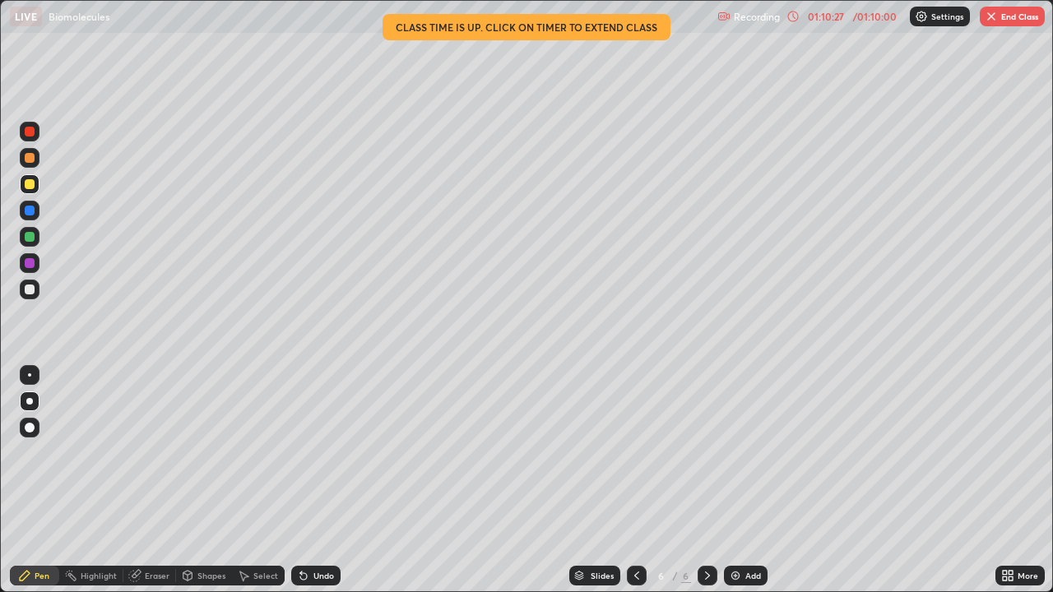
click at [996, 18] on img "button" at bounding box center [990, 16] width 13 height 13
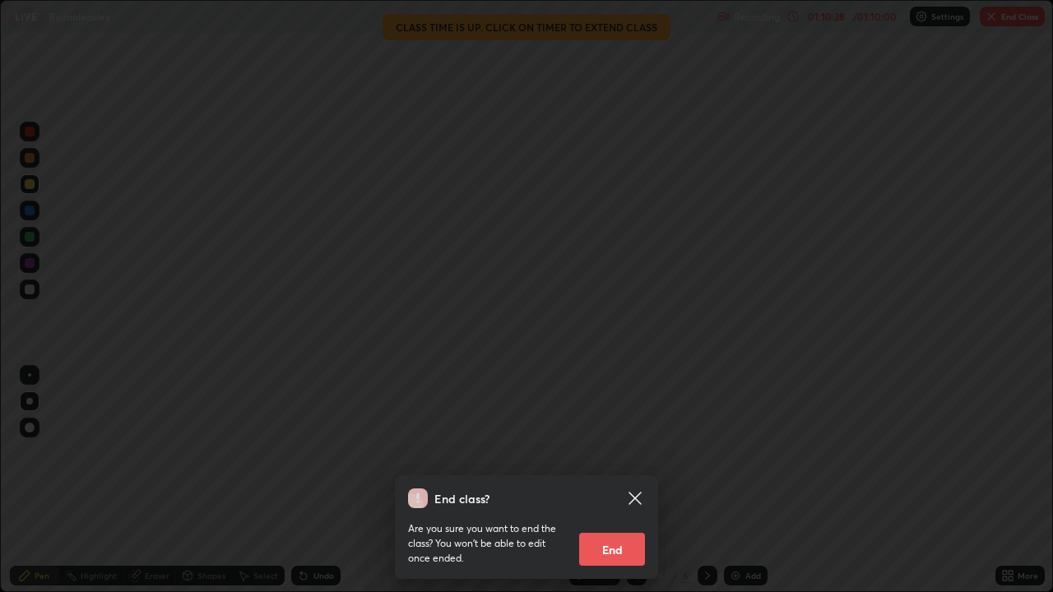
click at [613, 452] on button "End" at bounding box center [612, 549] width 66 height 33
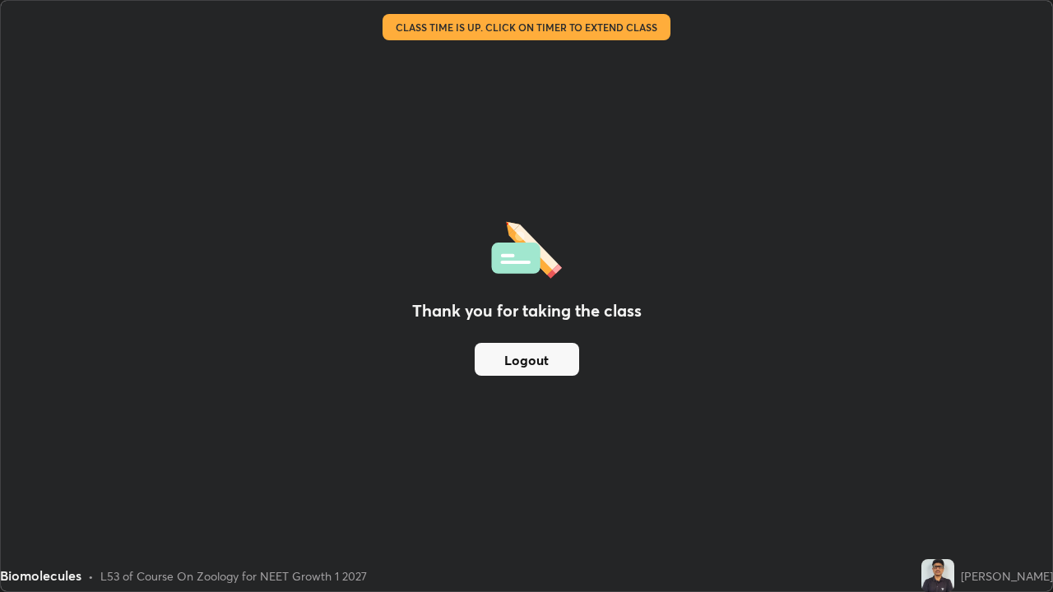
click at [521, 368] on button "Logout" at bounding box center [527, 359] width 104 height 33
